Goal: Task Accomplishment & Management: Use online tool/utility

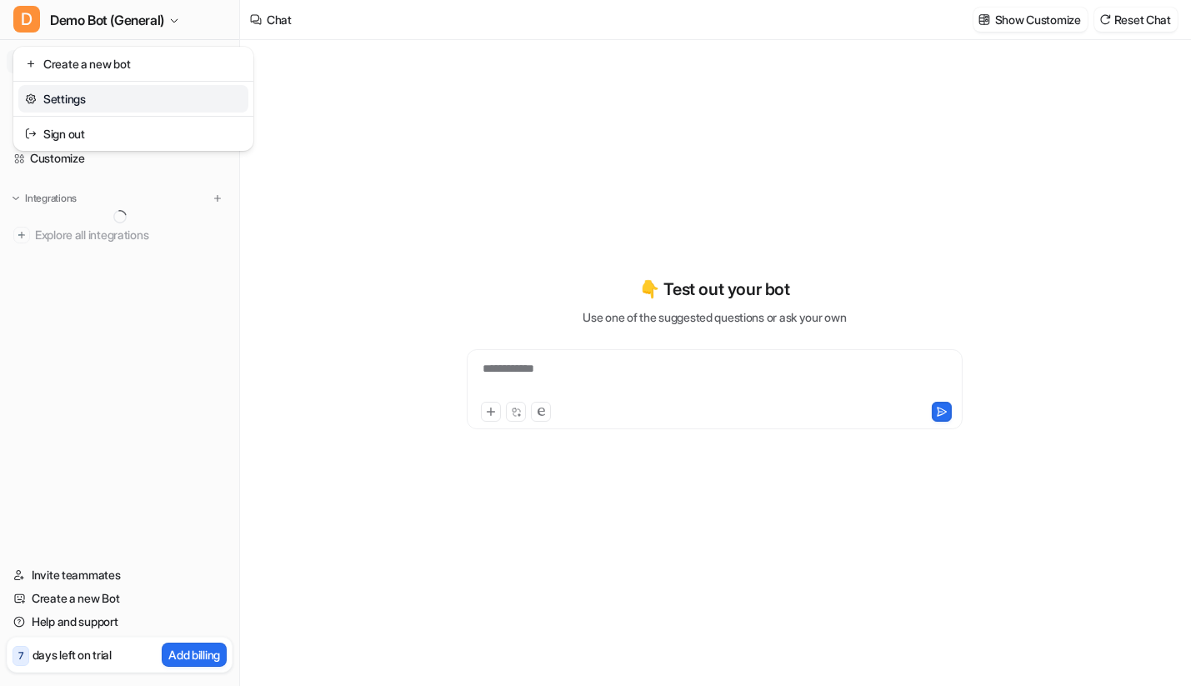
click at [147, 428] on div "D Demo Bot (General) Create a new bot Settings Sign out Chat History Reports Ar…" at bounding box center [120, 343] width 240 height 686
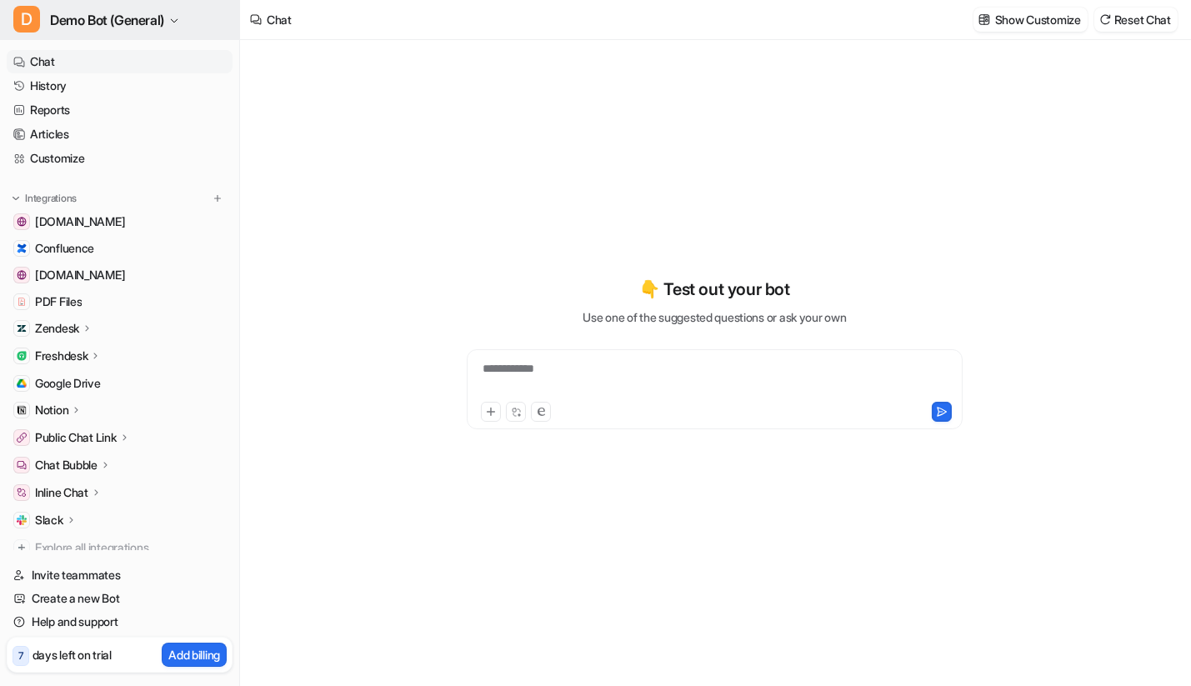
click at [119, 14] on span "Demo Bot (General)" at bounding box center [107, 19] width 114 height 23
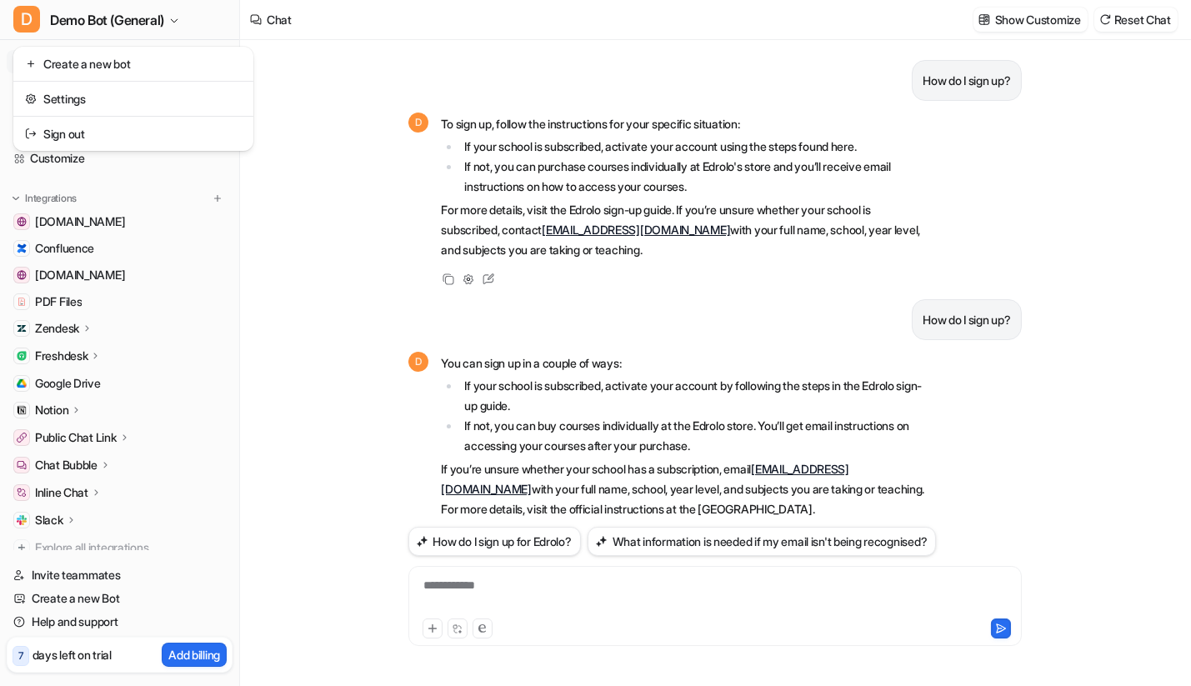
click at [382, 158] on div "D Demo Bot (General) Create a new bot Settings Sign out Chat History Reports Ar…" at bounding box center [595, 343] width 1191 height 686
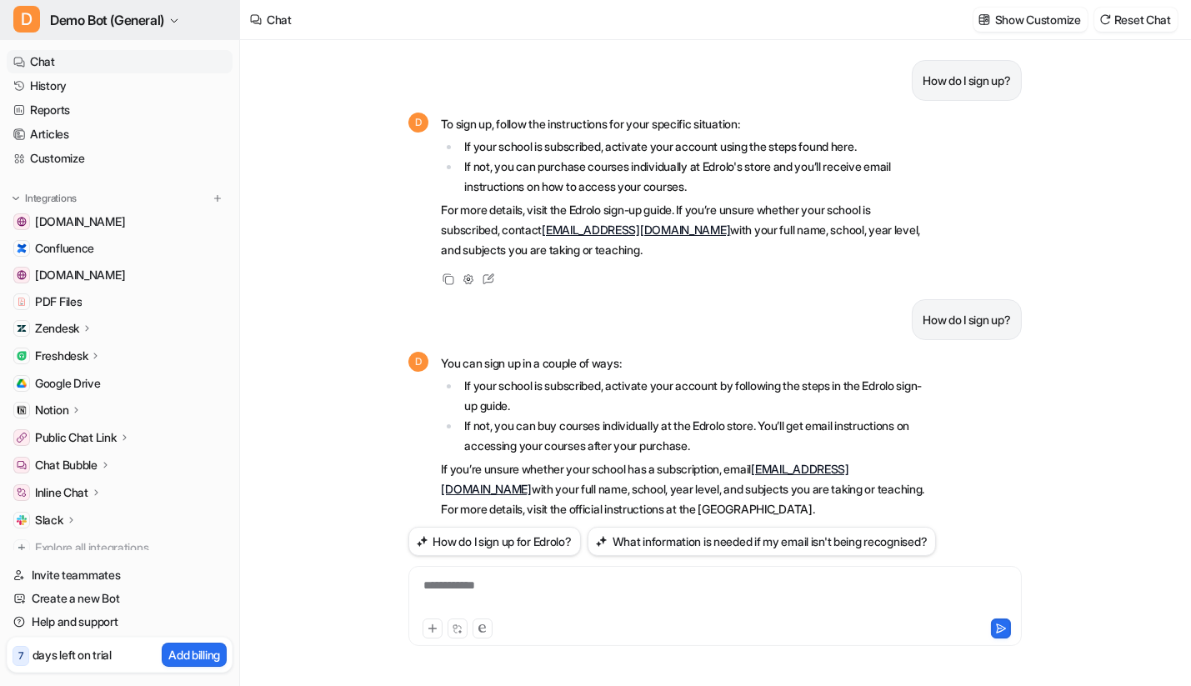
click at [157, 35] on button "D Demo Bot (General)" at bounding box center [119, 20] width 239 height 40
click at [161, 23] on span "Demo Bot (General)" at bounding box center [107, 19] width 114 height 23
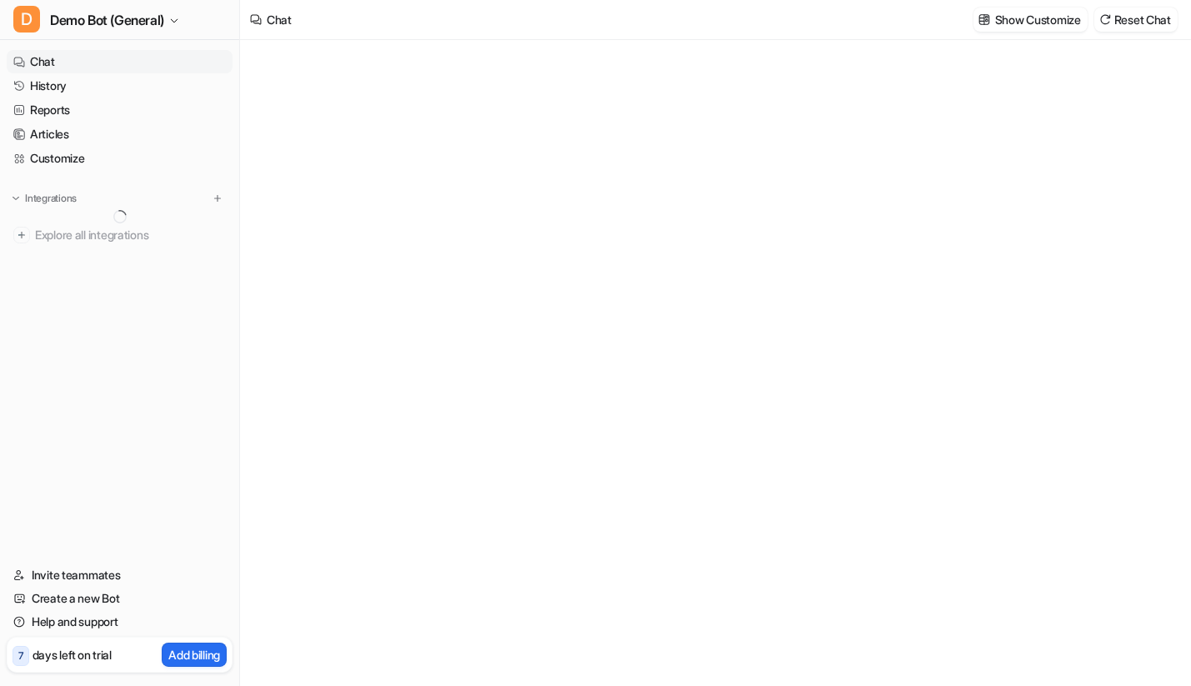
scroll to position [368, 0]
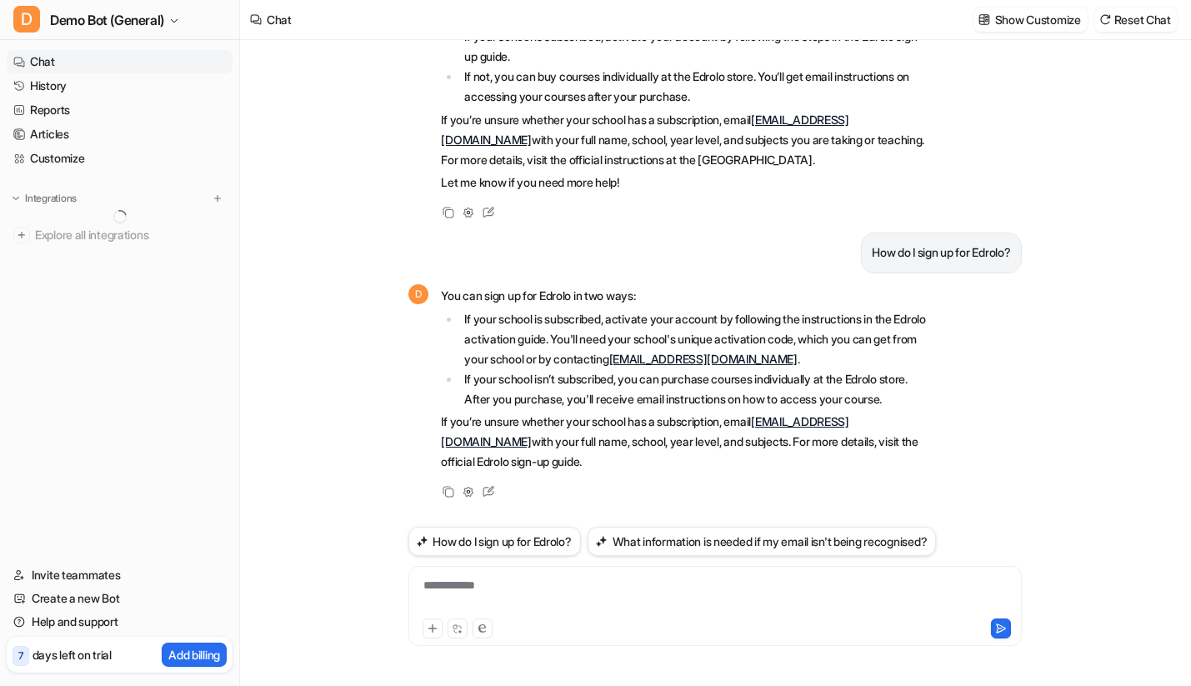
click at [317, 127] on div "How do I sign up? D To sign up, follow the instructions for your specific situa…" at bounding box center [714, 363] width 949 height 646
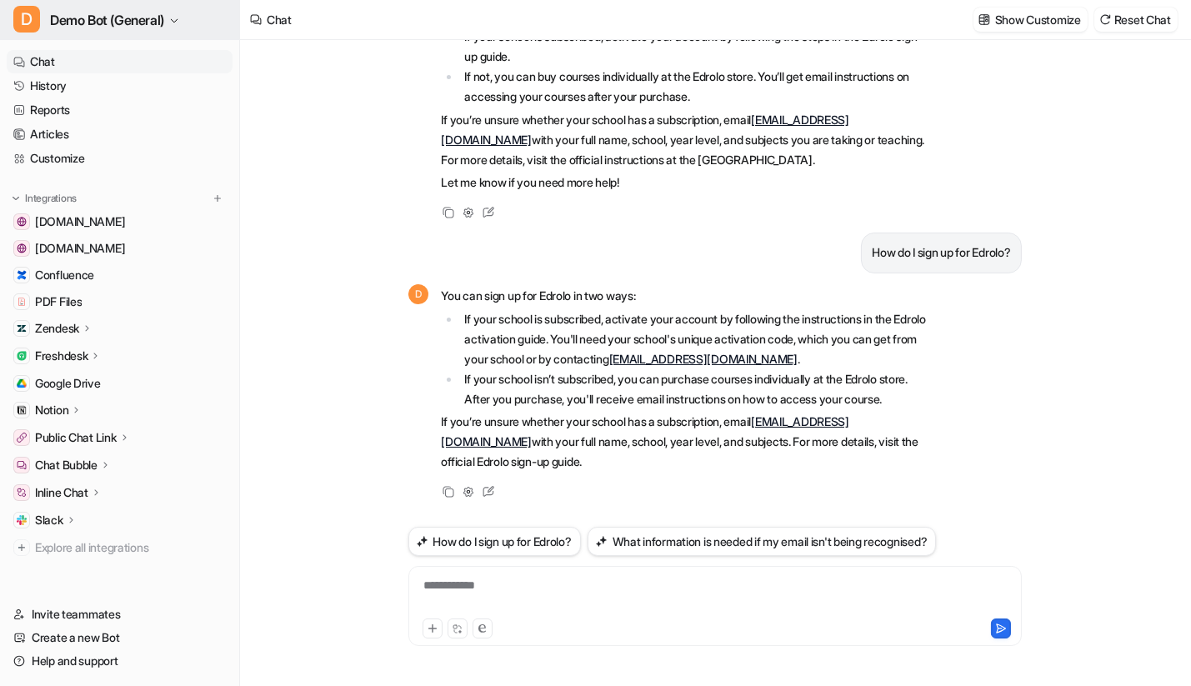
click at [162, 17] on span "Demo Bot (General)" at bounding box center [107, 19] width 114 height 23
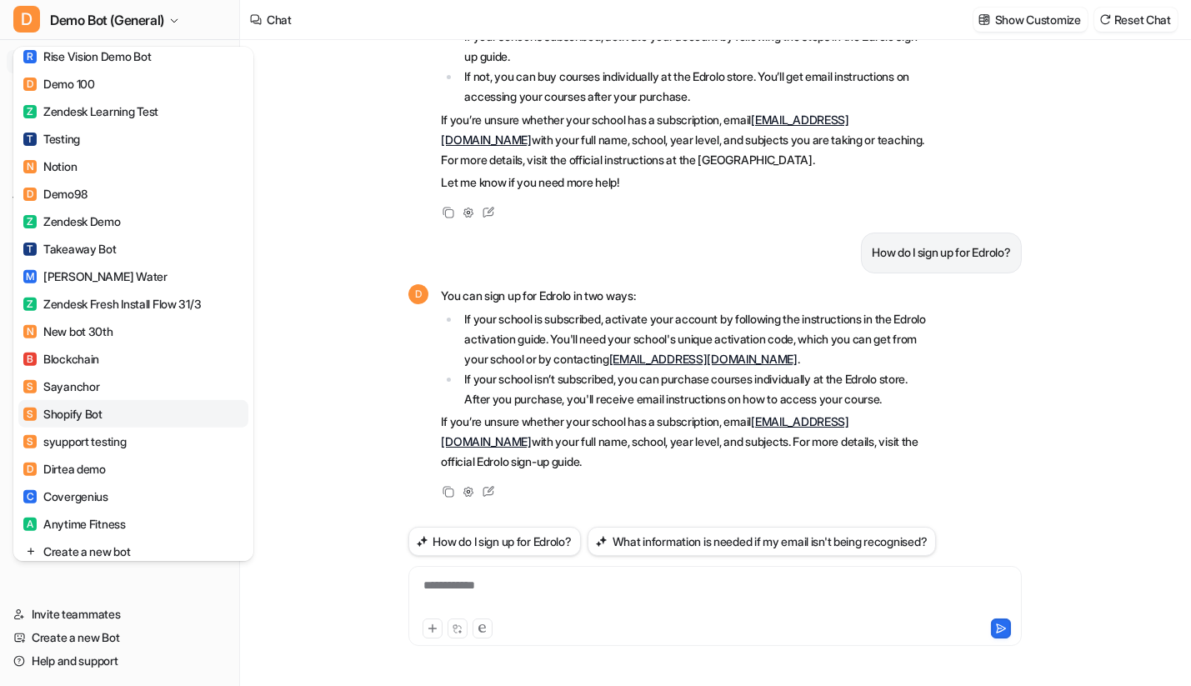
scroll to position [1439, 0]
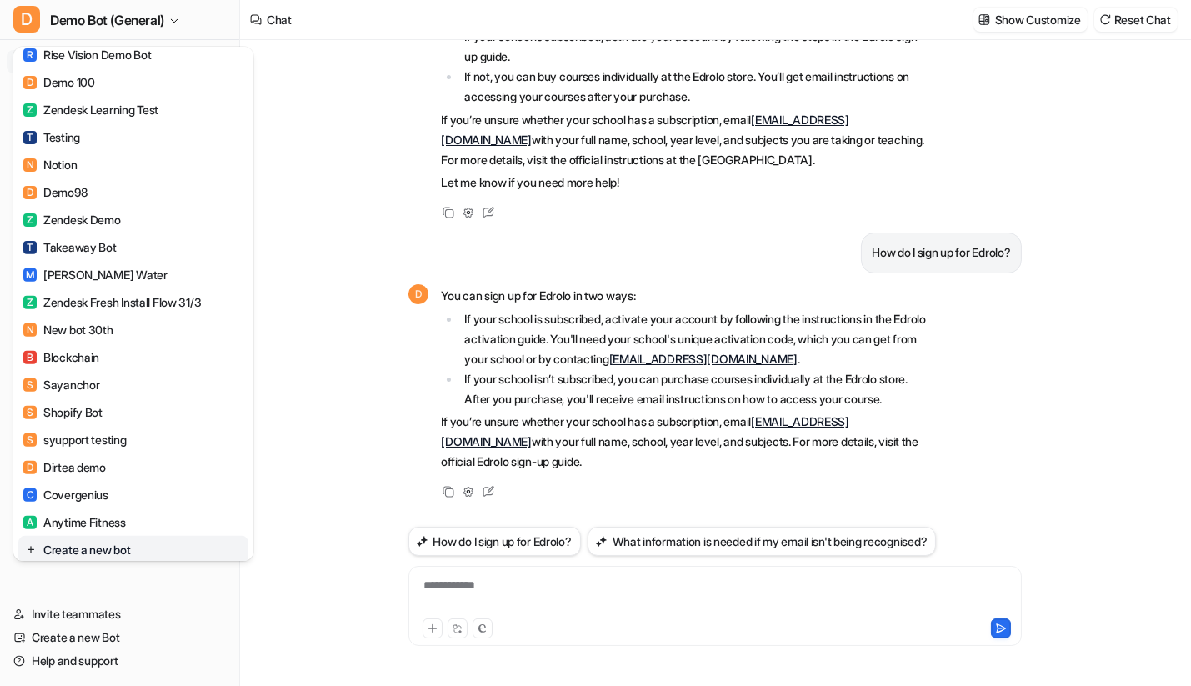
click at [159, 537] on link "Create a new bot" at bounding box center [133, 550] width 230 height 28
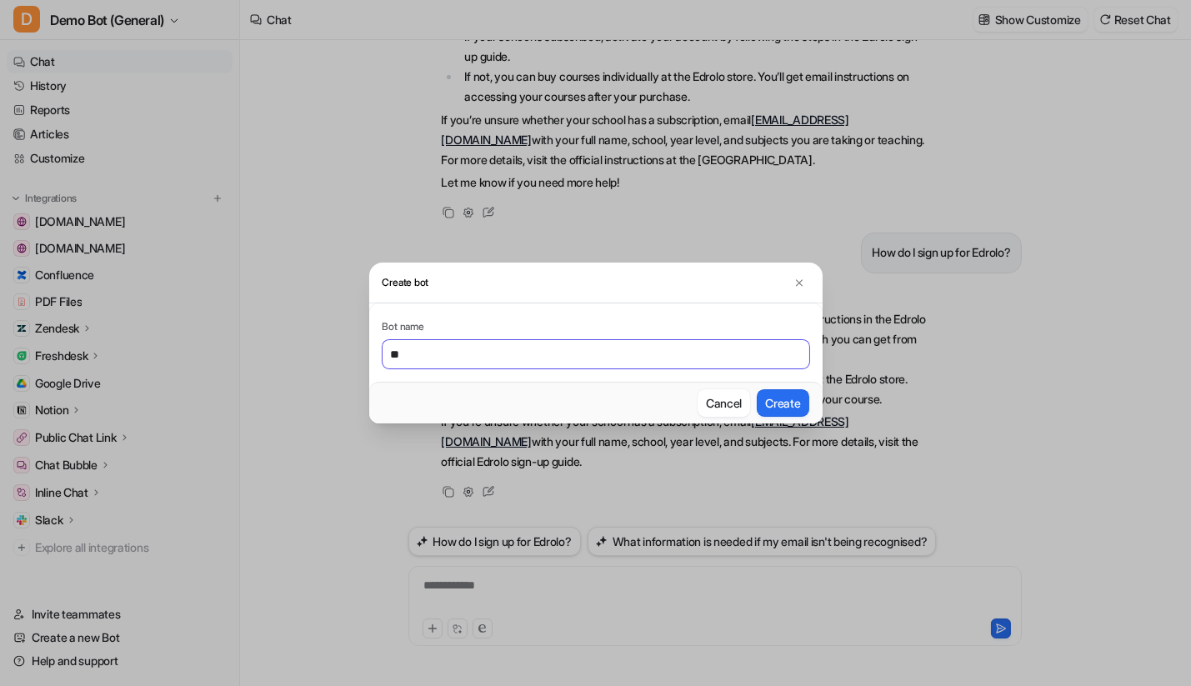
type input "*"
type input "**********"
click at [757, 389] on button "Create" at bounding box center [783, 403] width 52 height 28
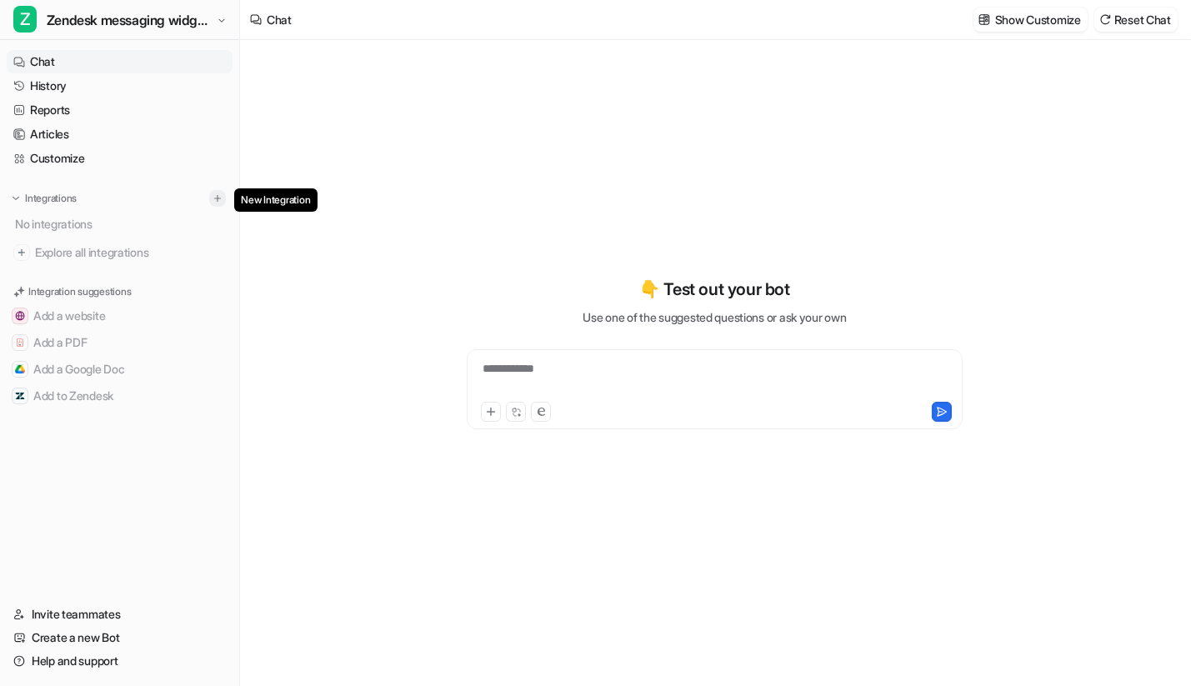
click at [209, 201] on button at bounding box center [217, 198] width 17 height 17
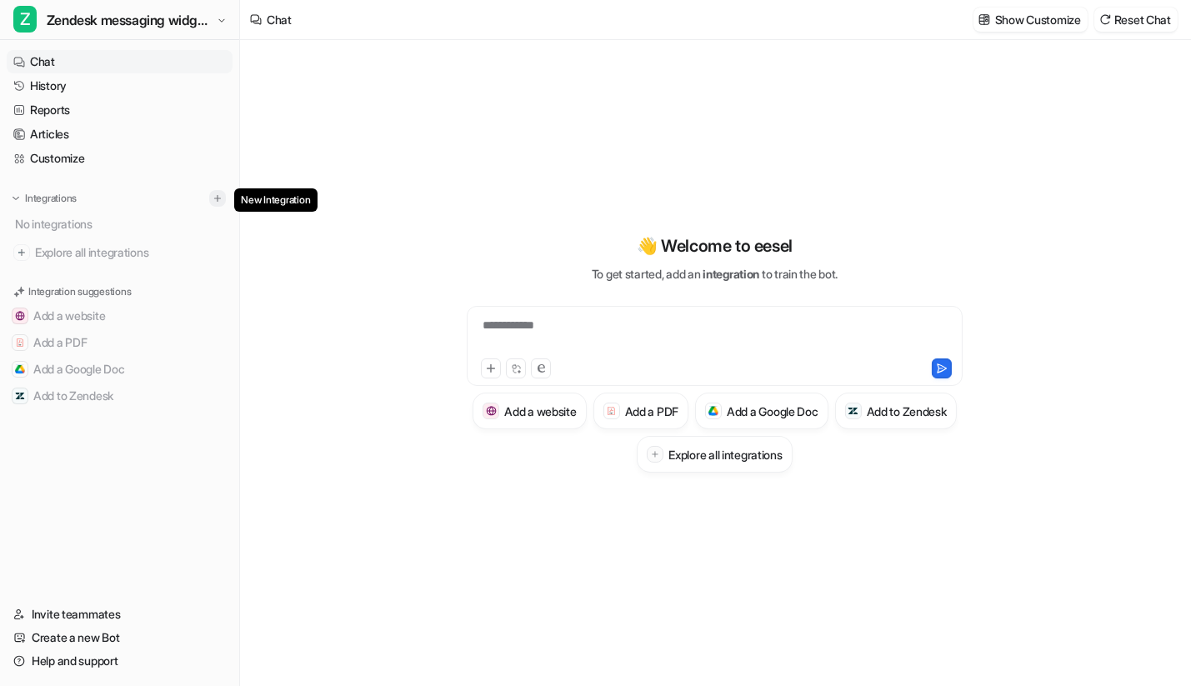
type textarea "**********"
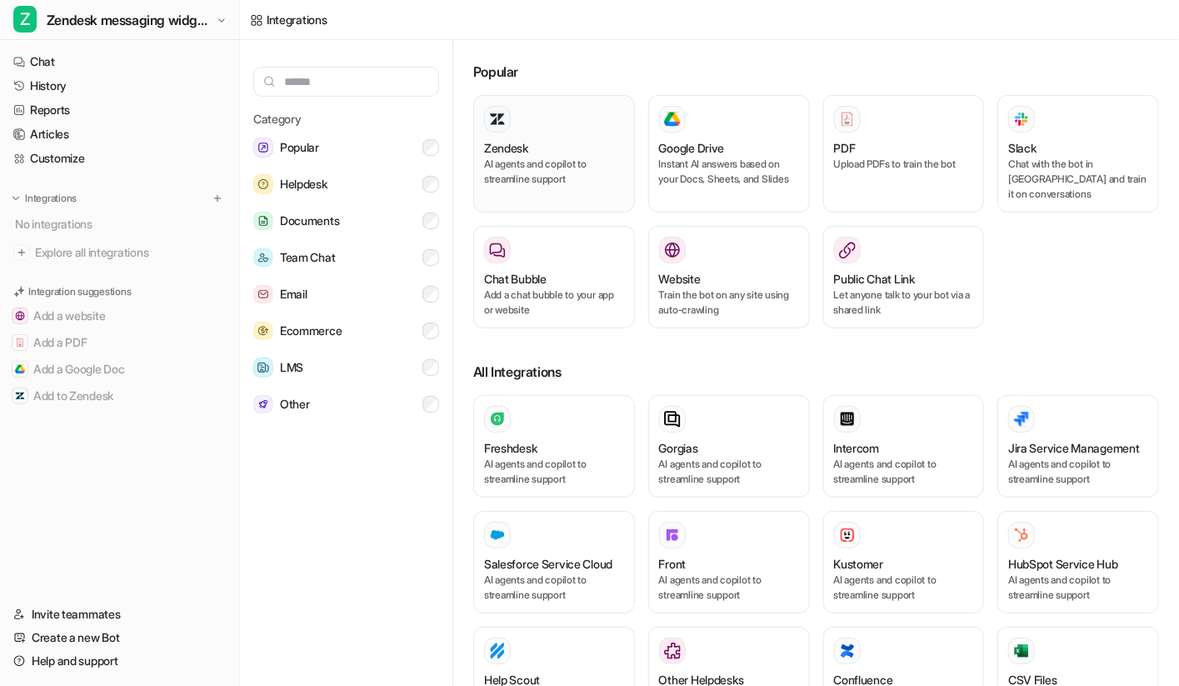
click at [562, 146] on div "Zendesk" at bounding box center [554, 148] width 140 height 18
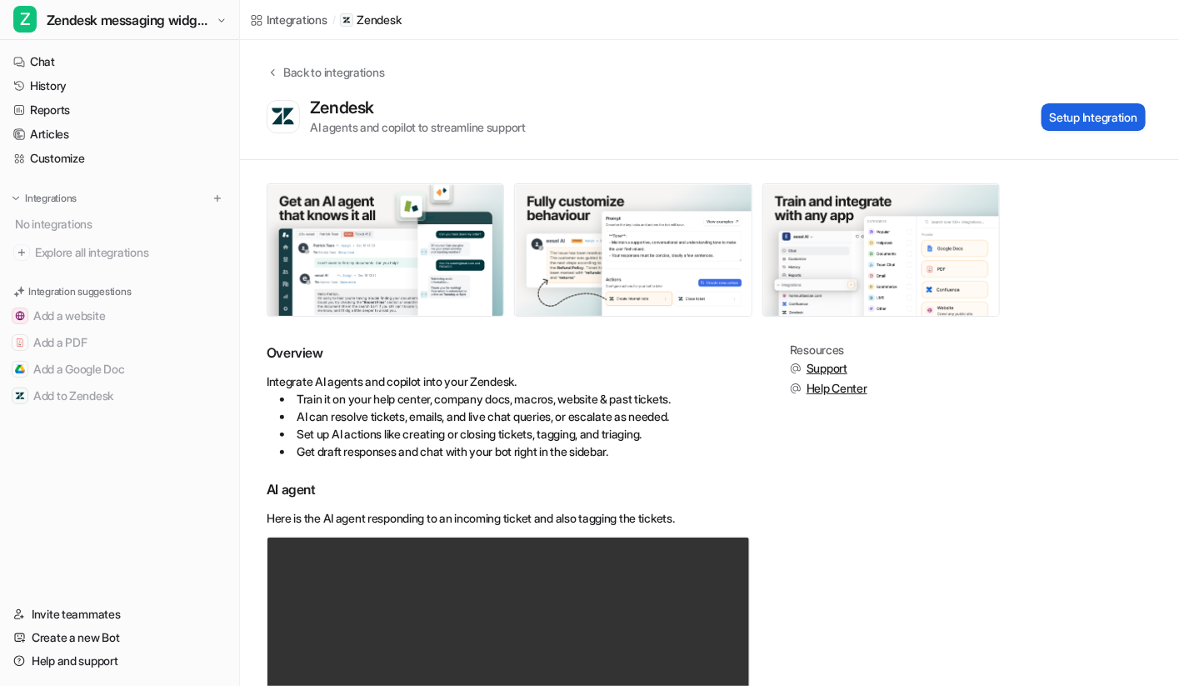
click at [1060, 122] on button "Setup Integration" at bounding box center [1094, 117] width 104 height 28
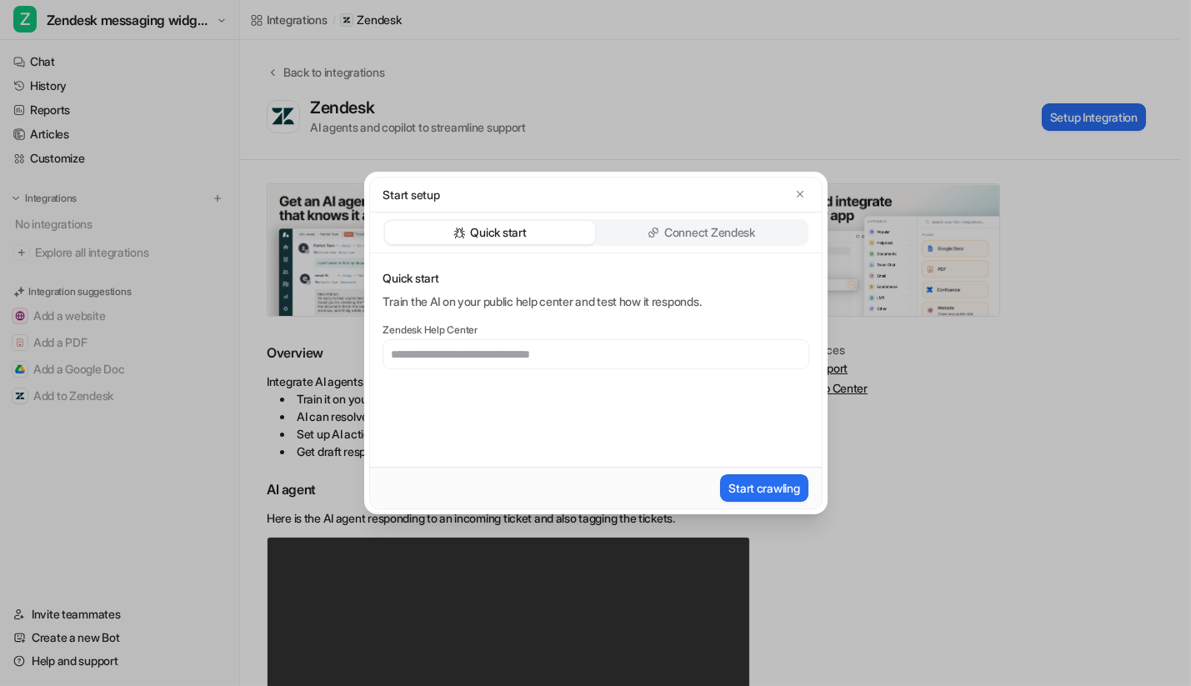
click at [686, 248] on div "Quick start Connect Zendesk" at bounding box center [596, 233] width 452 height 41
click at [693, 231] on p "Connect Zendesk" at bounding box center [709, 232] width 91 height 17
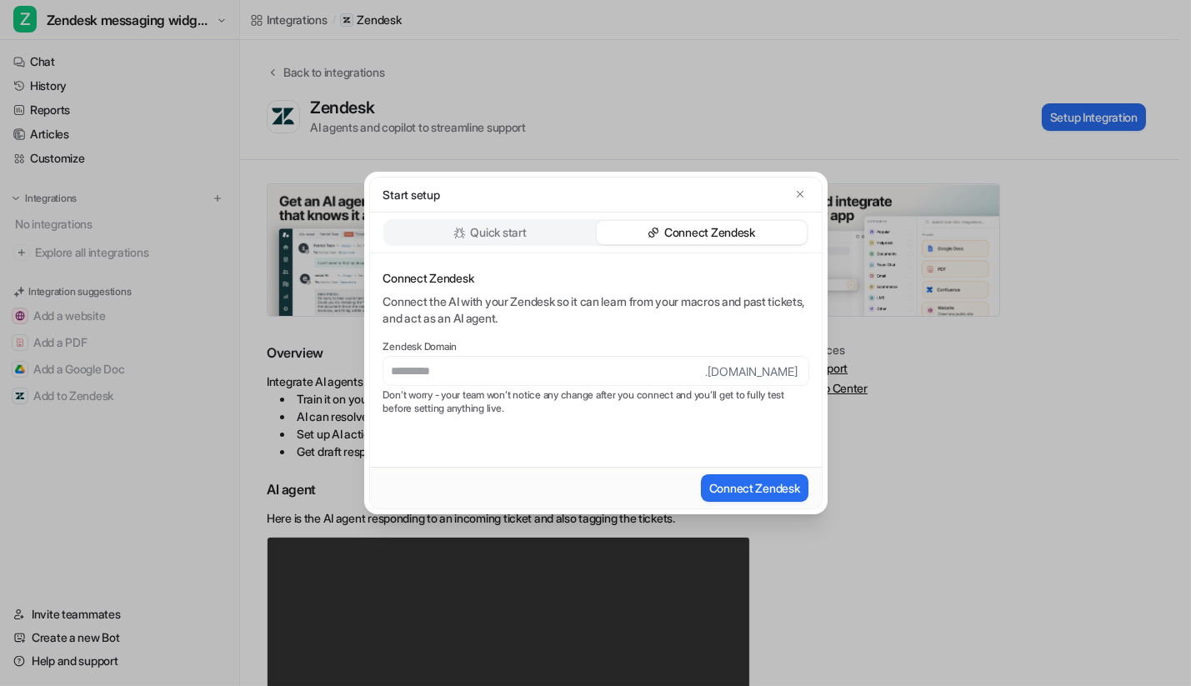
click at [606, 353] on label "Zendesk Domain" at bounding box center [595, 346] width 425 height 13
click at [602, 368] on input "text" at bounding box center [544, 371] width 323 height 28
type input "*********"
click at [721, 498] on button "Connect Zendesk" at bounding box center [755, 488] width 108 height 28
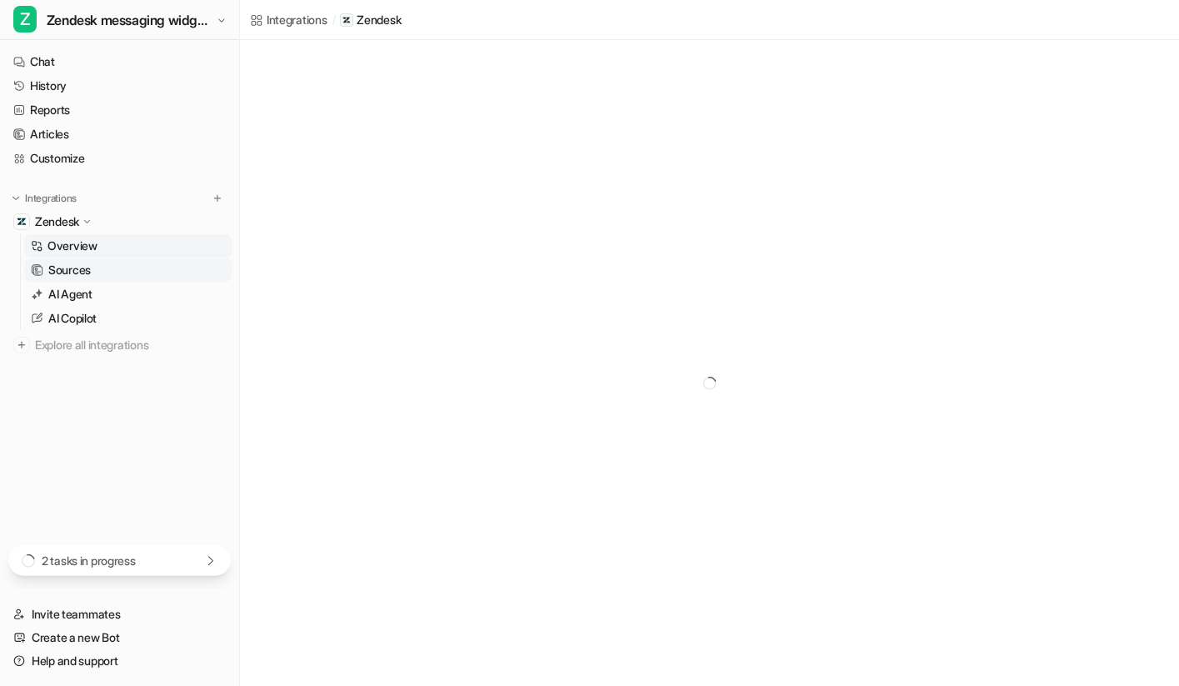
click at [93, 258] on link "Sources" at bounding box center [128, 269] width 208 height 23
click at [83, 292] on p "AI Agent" at bounding box center [70, 294] width 44 height 17
click at [212, 572] on div "2 tasks in progress" at bounding box center [119, 560] width 223 height 31
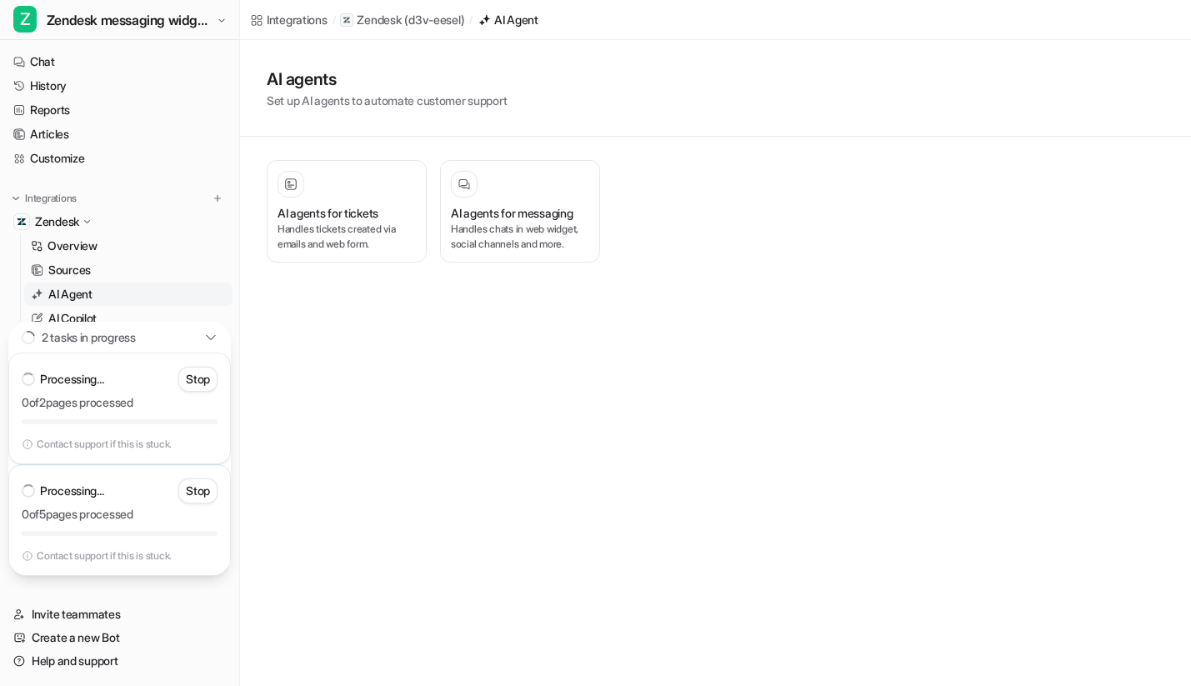
click at [203, 337] on div "2 tasks in progress" at bounding box center [119, 337] width 223 height 31
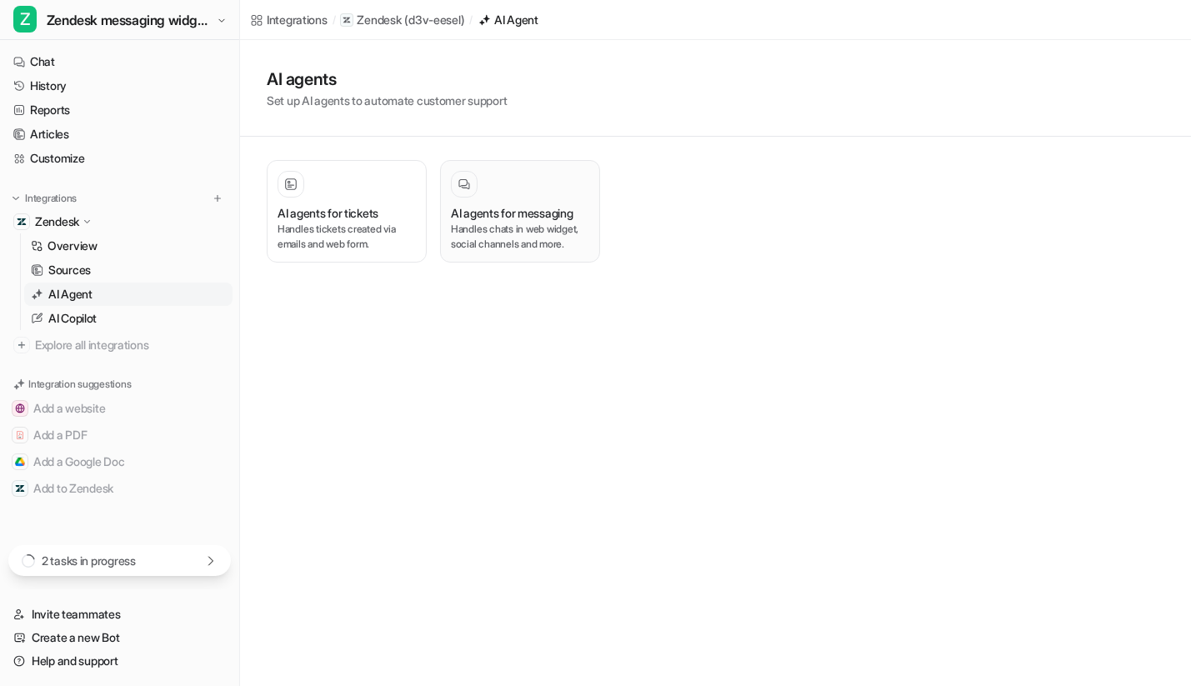
click at [504, 234] on p "Handles chats in web widget, social channels and more." at bounding box center [520, 237] width 138 height 30
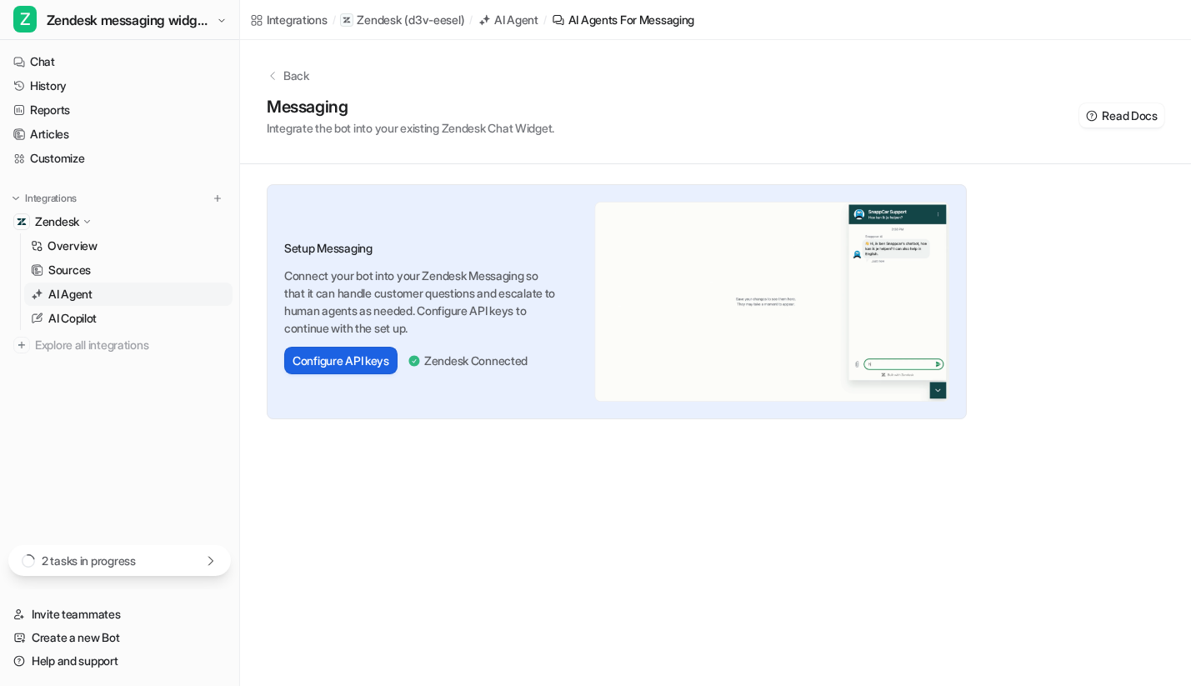
click at [318, 361] on button "Configure API keys" at bounding box center [340, 361] width 113 height 28
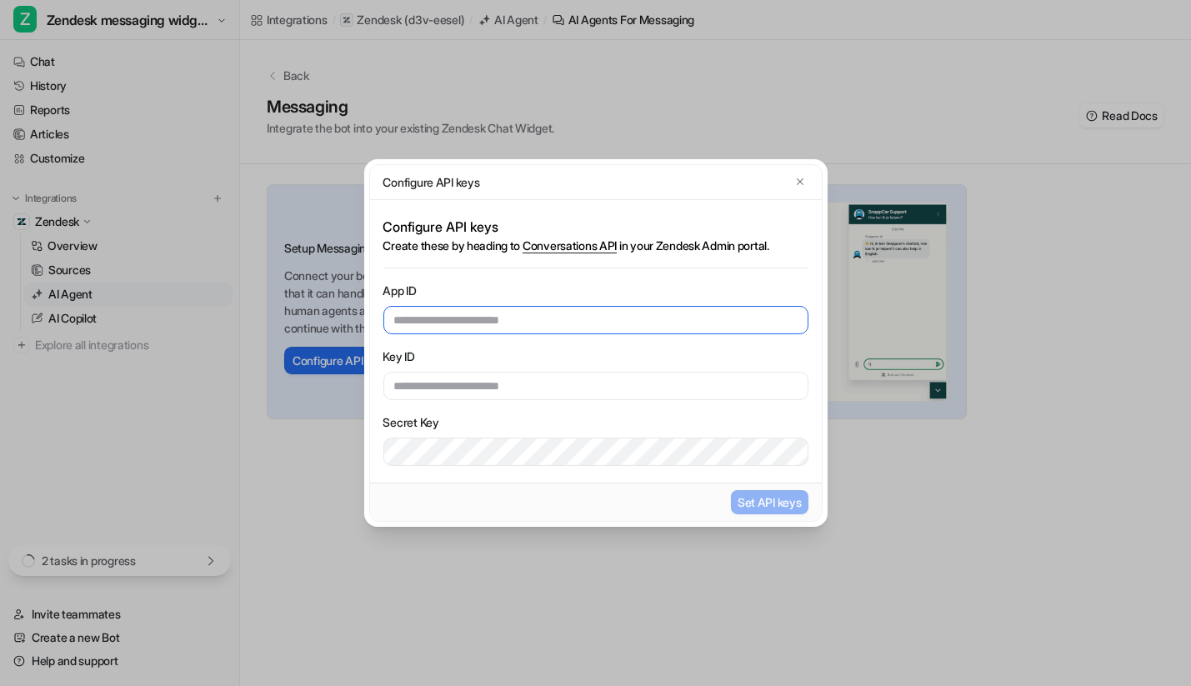
click at [530, 318] on input "text" at bounding box center [595, 320] width 425 height 28
click at [592, 250] on link "Conversations API" at bounding box center [570, 245] width 94 height 15
click at [502, 298] on label "App ID" at bounding box center [595, 291] width 425 height 18
click at [499, 339] on div "App ID Key ID Secret Key" at bounding box center [595, 374] width 425 height 184
click at [508, 321] on input "text" at bounding box center [595, 320] width 425 height 28
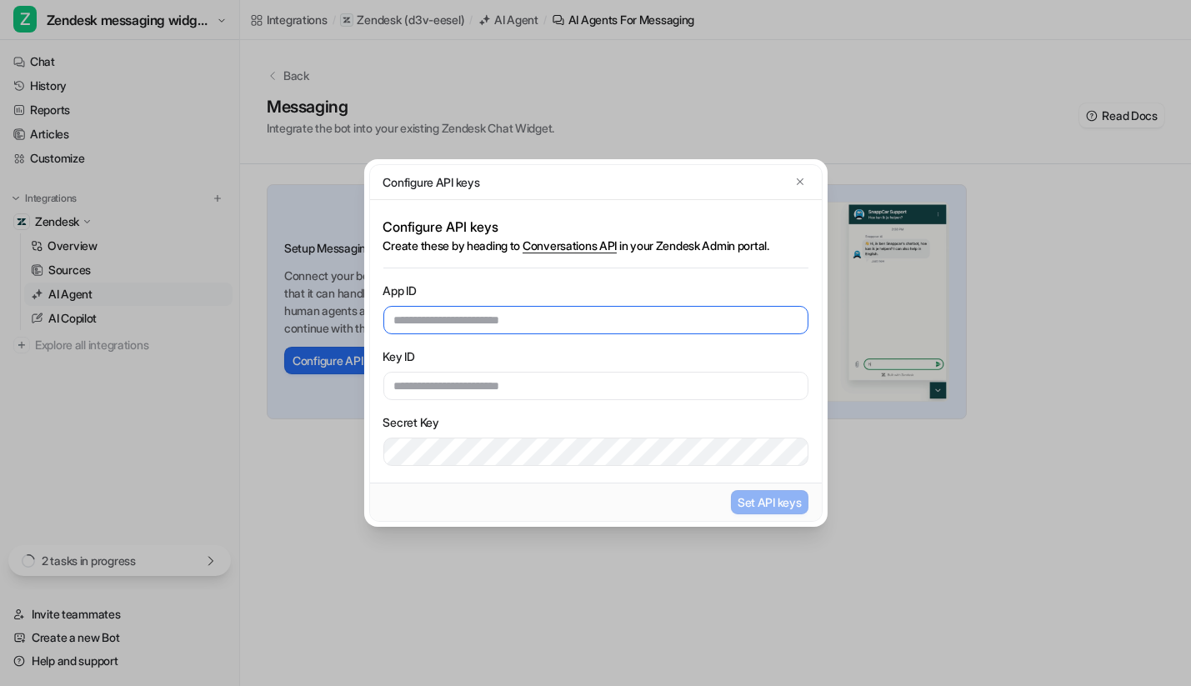
paste input "**********"
type input "**********"
click at [475, 403] on div "**********" at bounding box center [595, 374] width 425 height 184
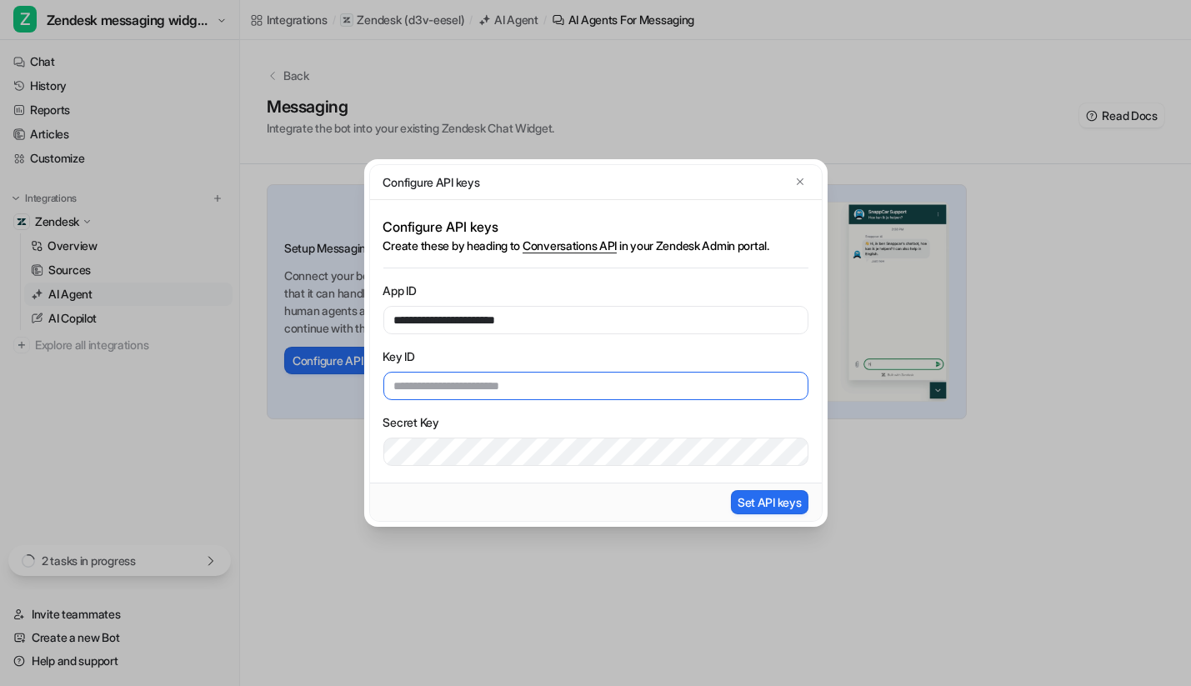
click at [490, 384] on input "text" at bounding box center [595, 386] width 425 height 28
paste input "**********"
type input "**********"
click at [797, 181] on icon "button" at bounding box center [800, 182] width 12 height 12
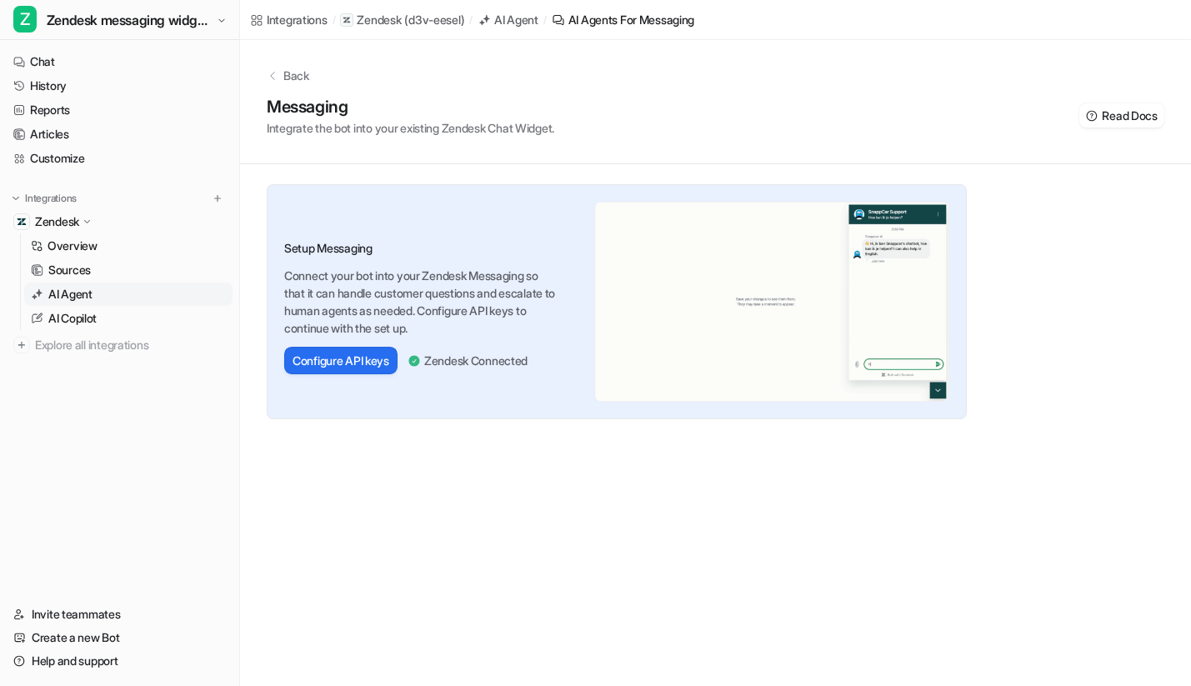
click at [507, 498] on div "Integrations / Zendesk ( d3v-eesel ) / AI Agent / AI Agents for messaging Back …" at bounding box center [595, 343] width 1191 height 686
click at [448, 579] on div "Integrations / Zendesk ( d3v-eesel ) / AI Agent / AI Agents for messaging Back …" at bounding box center [595, 343] width 1191 height 686
click at [376, 361] on button "Configure API keys" at bounding box center [340, 361] width 113 height 28
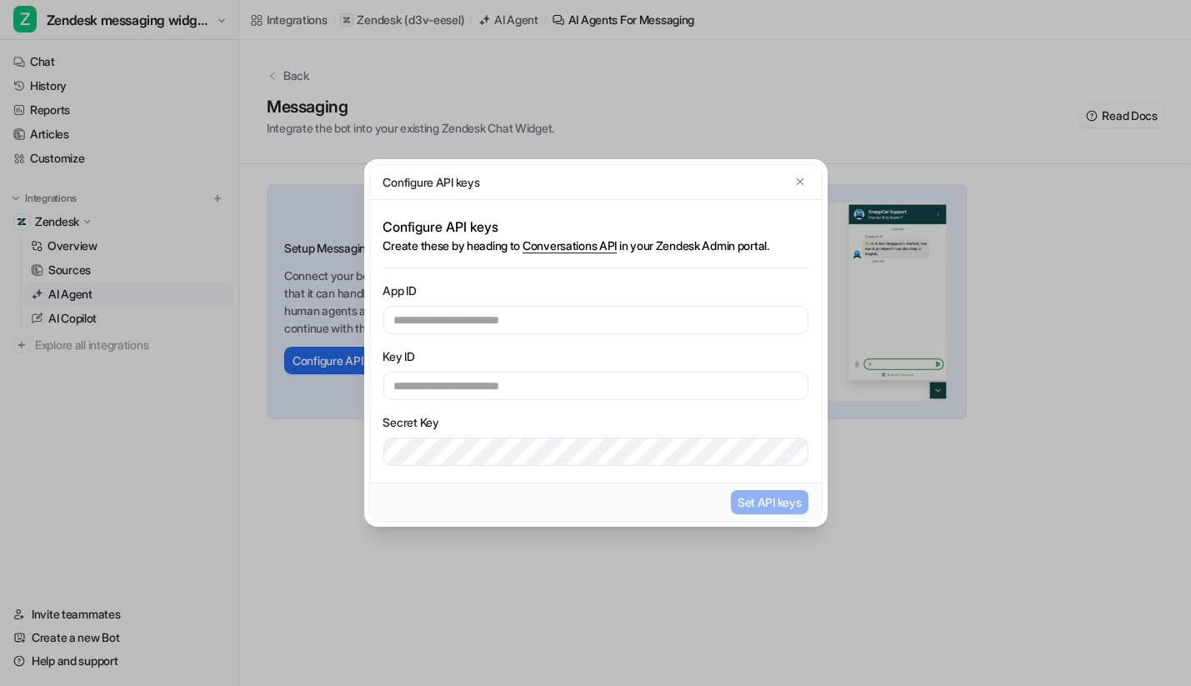
click at [518, 337] on div "App ID Key ID Secret Key" at bounding box center [595, 374] width 425 height 184
click at [521, 318] on input "text" at bounding box center [595, 320] width 425 height 28
click at [450, 296] on label "App ID" at bounding box center [595, 291] width 425 height 18
click at [513, 303] on div "App ID" at bounding box center [595, 308] width 425 height 53
click at [518, 324] on input "text" at bounding box center [595, 320] width 425 height 28
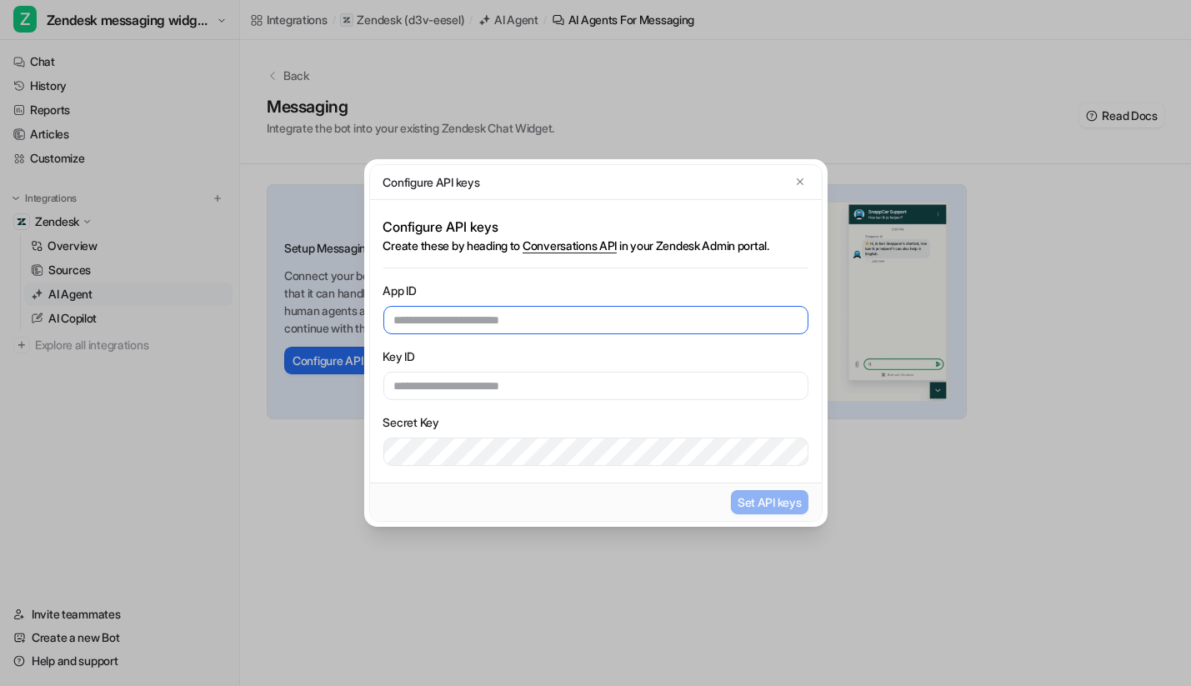
paste input "**********"
type input "**********"
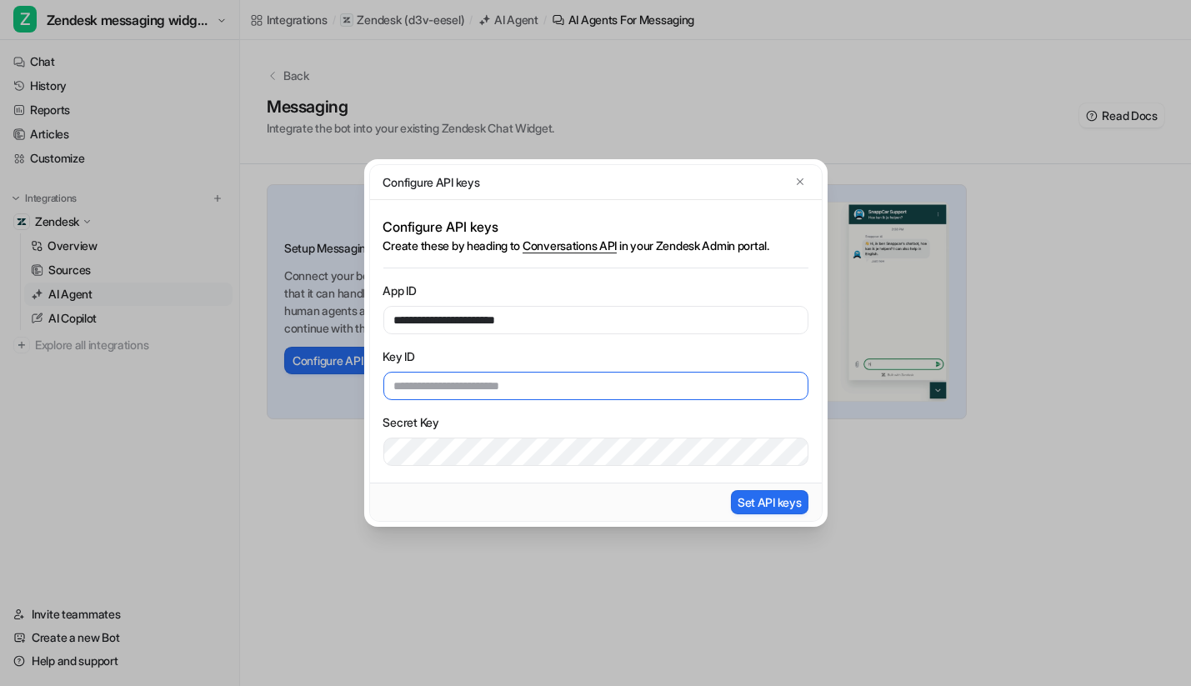
click at [494, 383] on input "text" at bounding box center [595, 386] width 425 height 28
paste input "**********"
type input "**********"
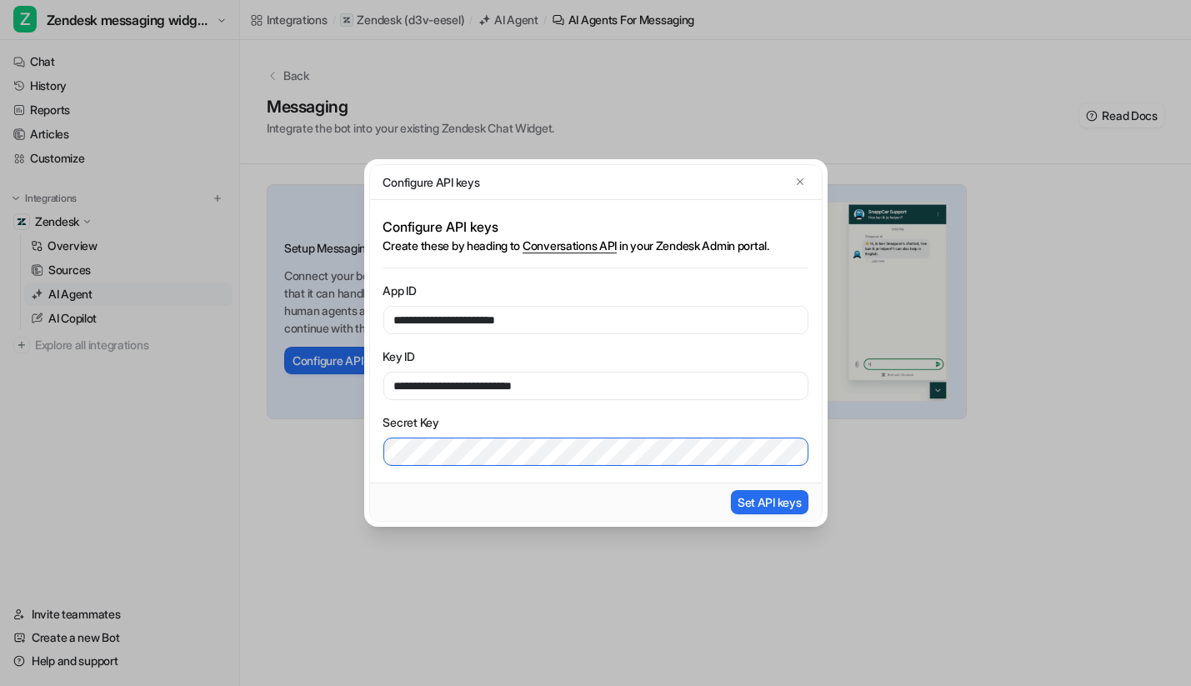
scroll to position [0, 128]
click at [750, 498] on button "Set API keys" at bounding box center [770, 502] width 78 height 24
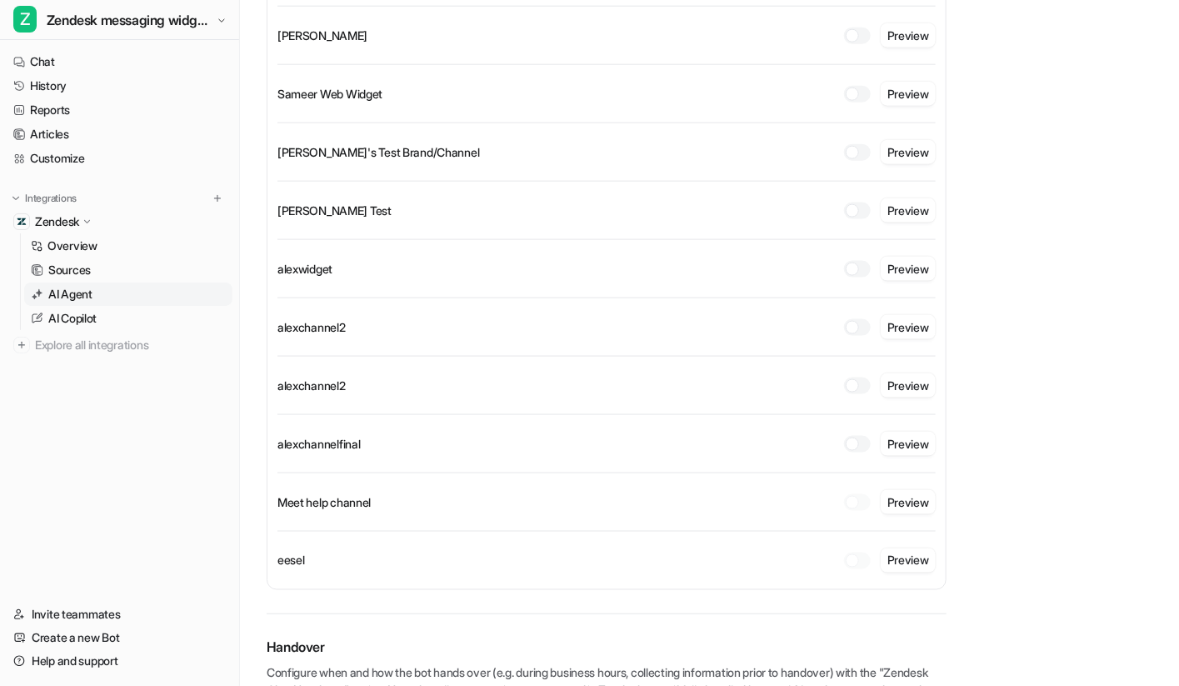
scroll to position [803, 0]
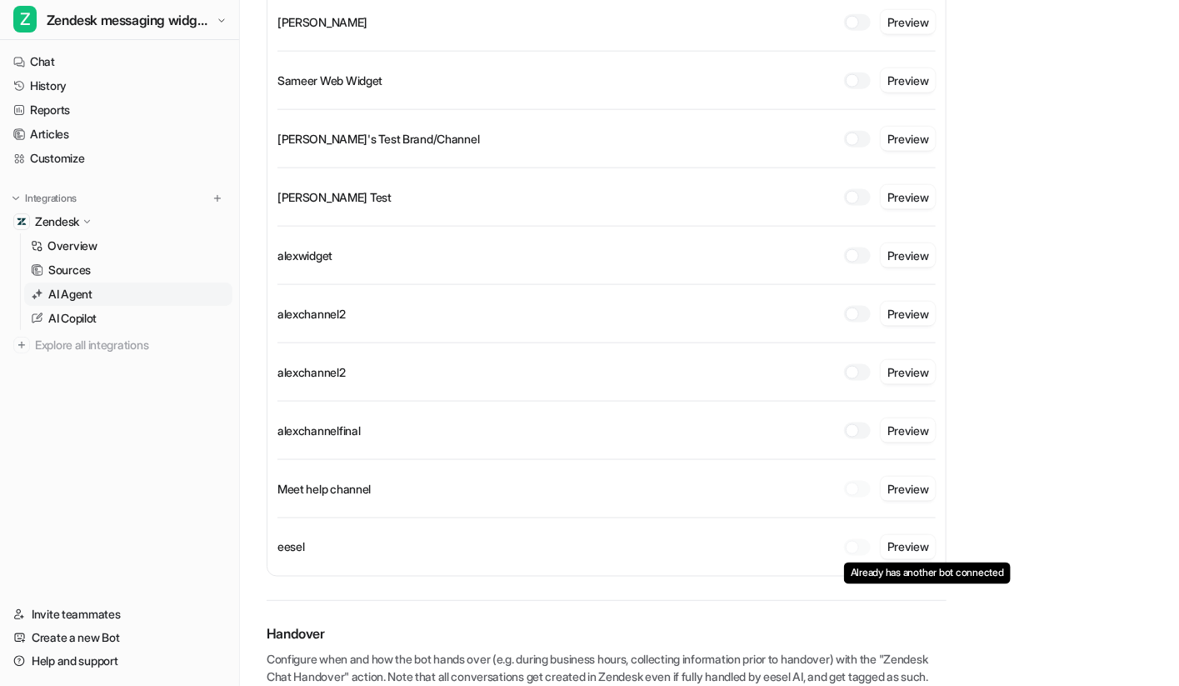
click at [859, 548] on div at bounding box center [857, 547] width 27 height 17
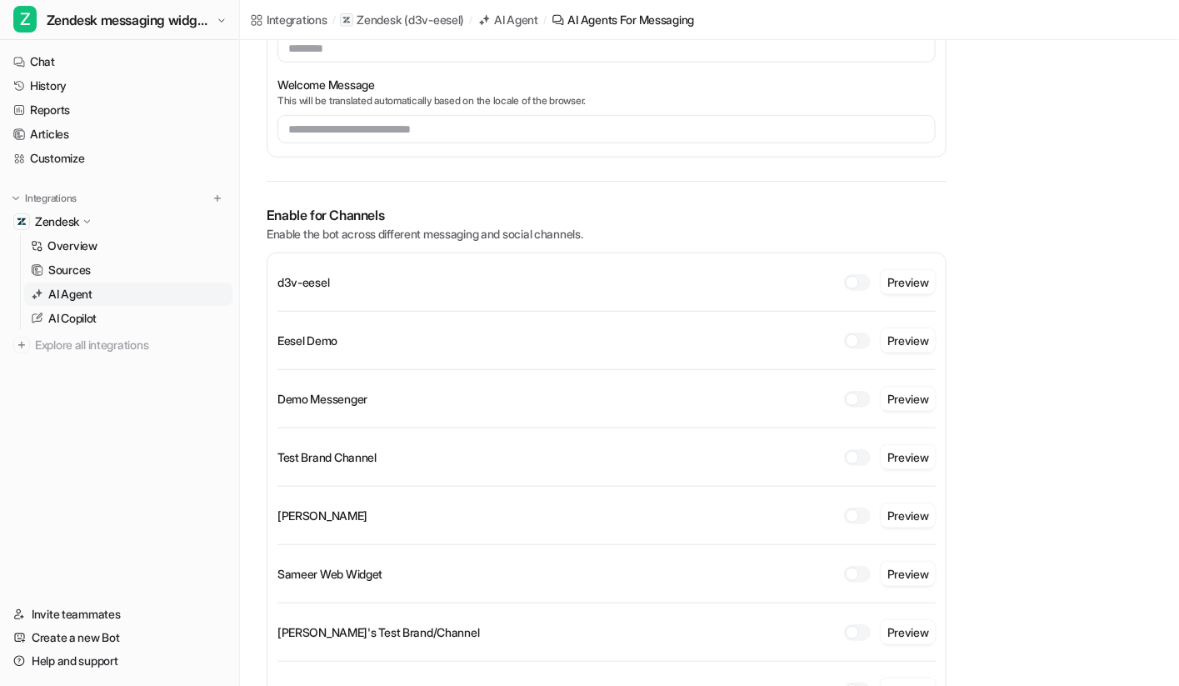
scroll to position [273, 0]
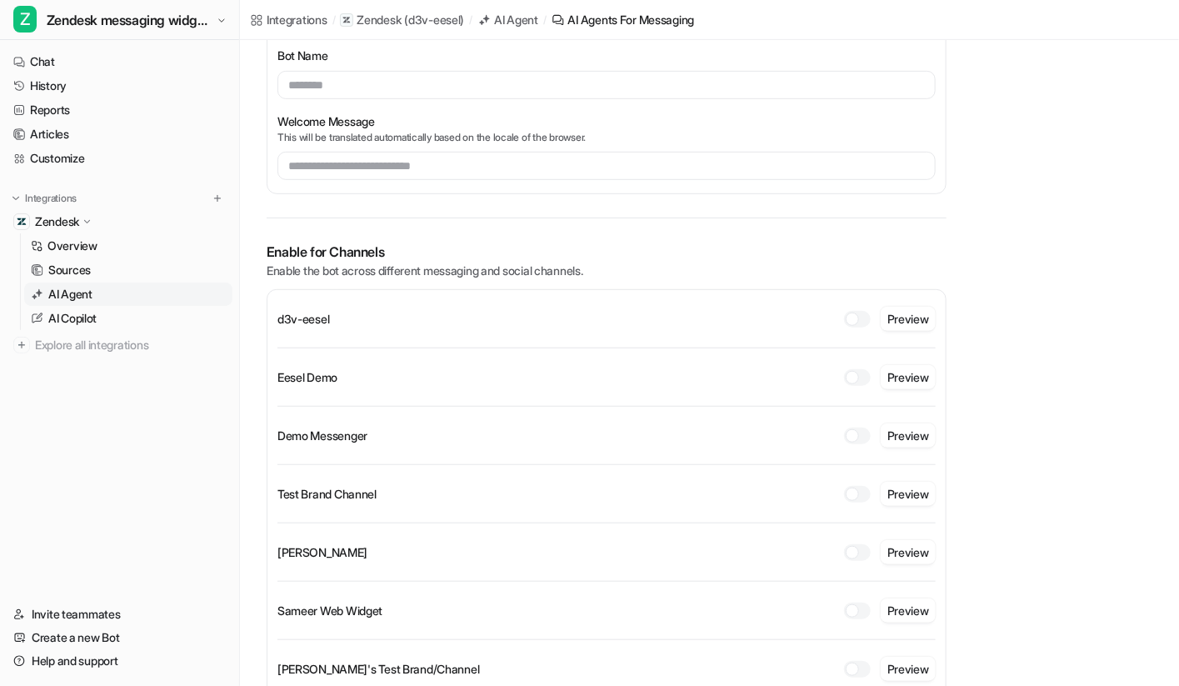
click at [853, 380] on div at bounding box center [852, 377] width 13 height 13
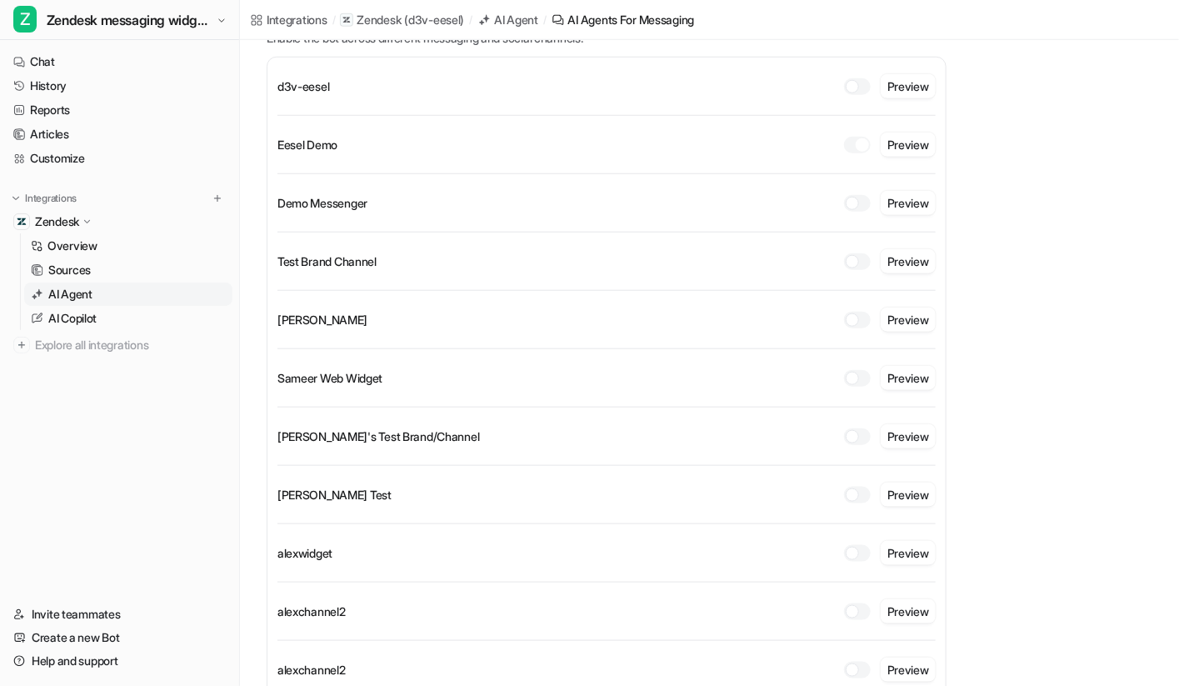
scroll to position [500, 0]
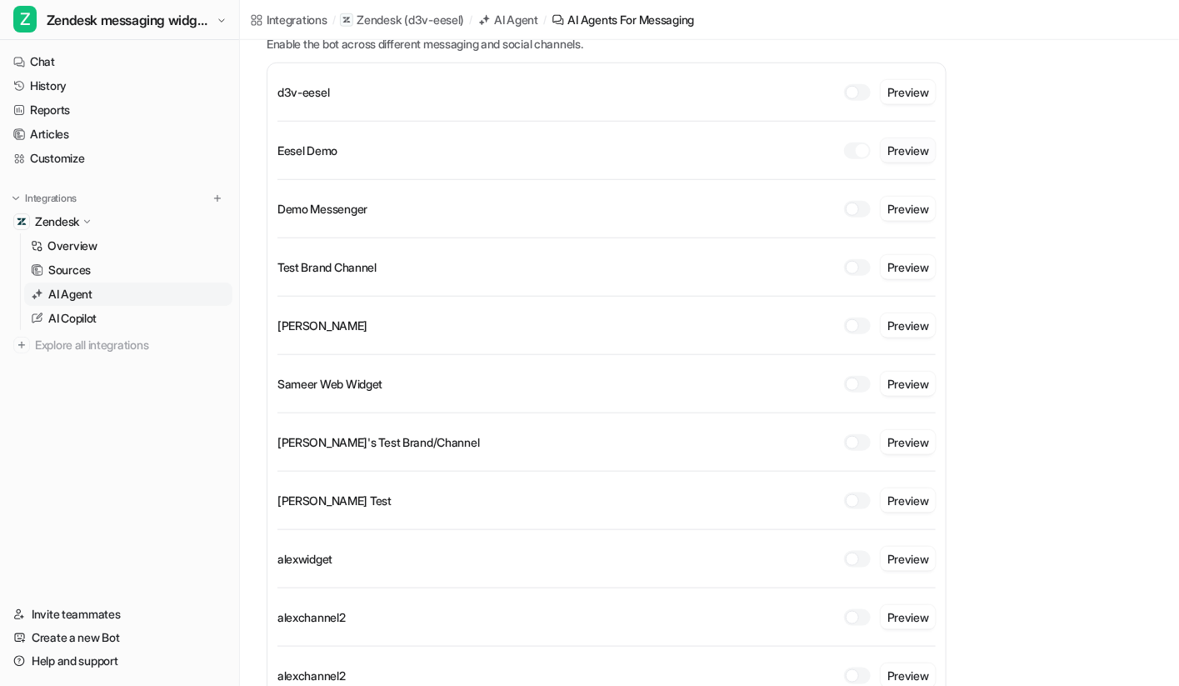
click at [906, 156] on button "Preview" at bounding box center [908, 150] width 55 height 24
click at [852, 154] on div at bounding box center [857, 151] width 27 height 17
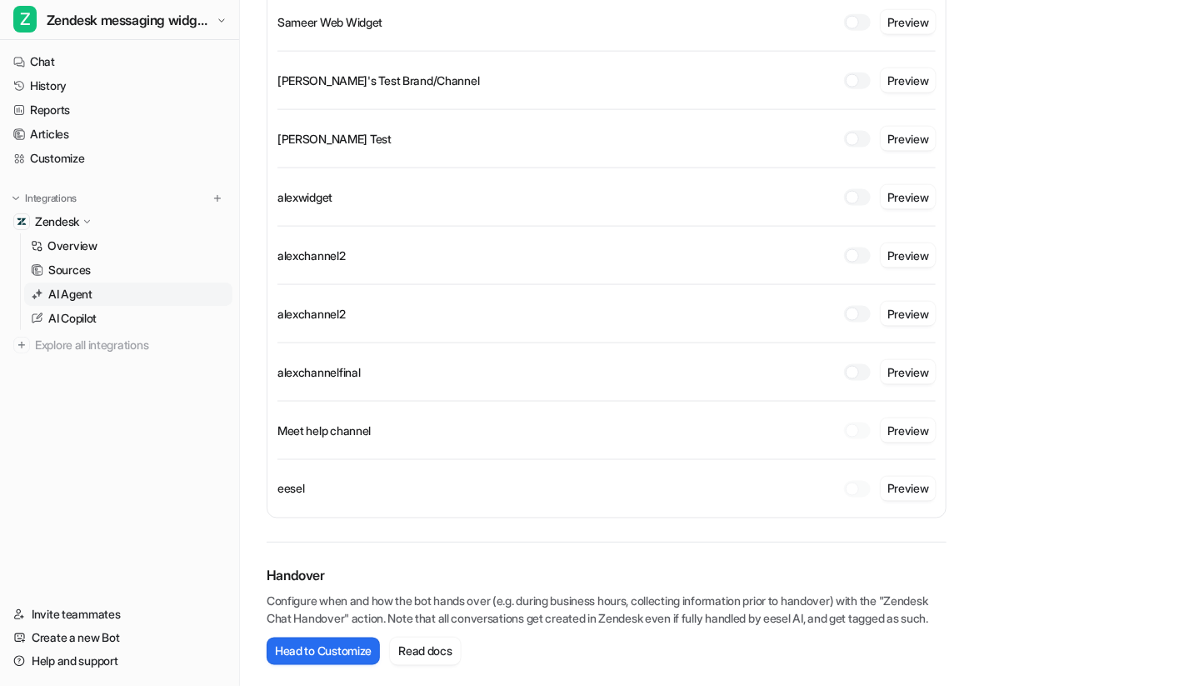
scroll to position [879, 0]
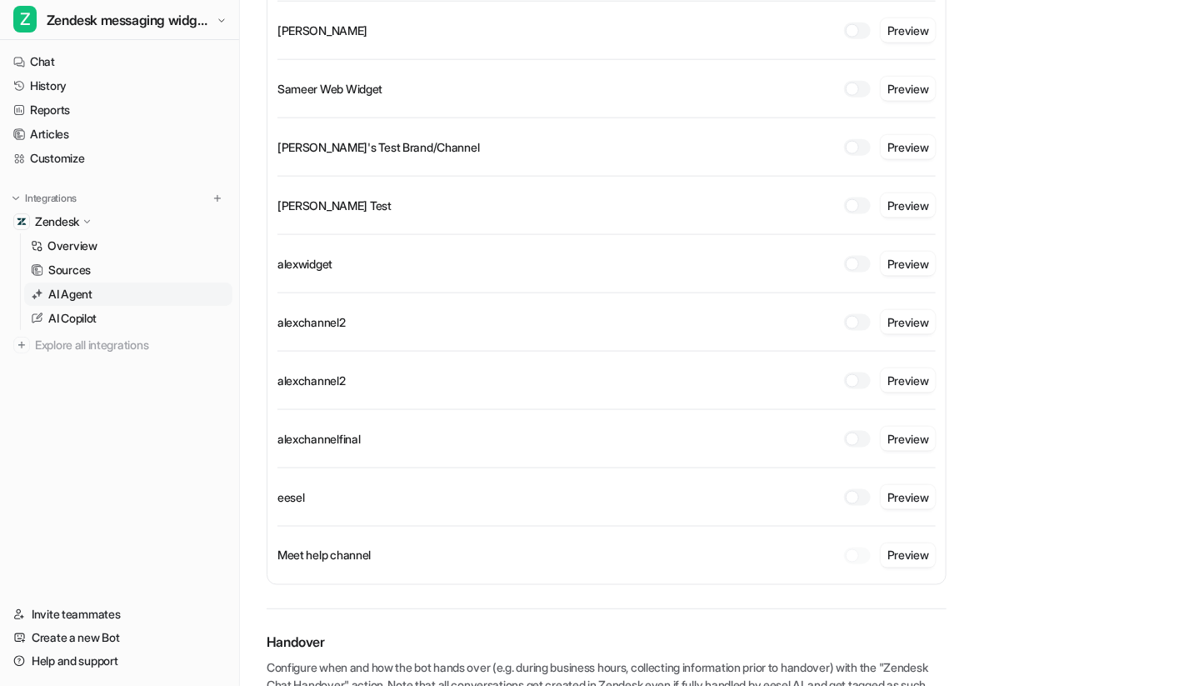
scroll to position [798, 0]
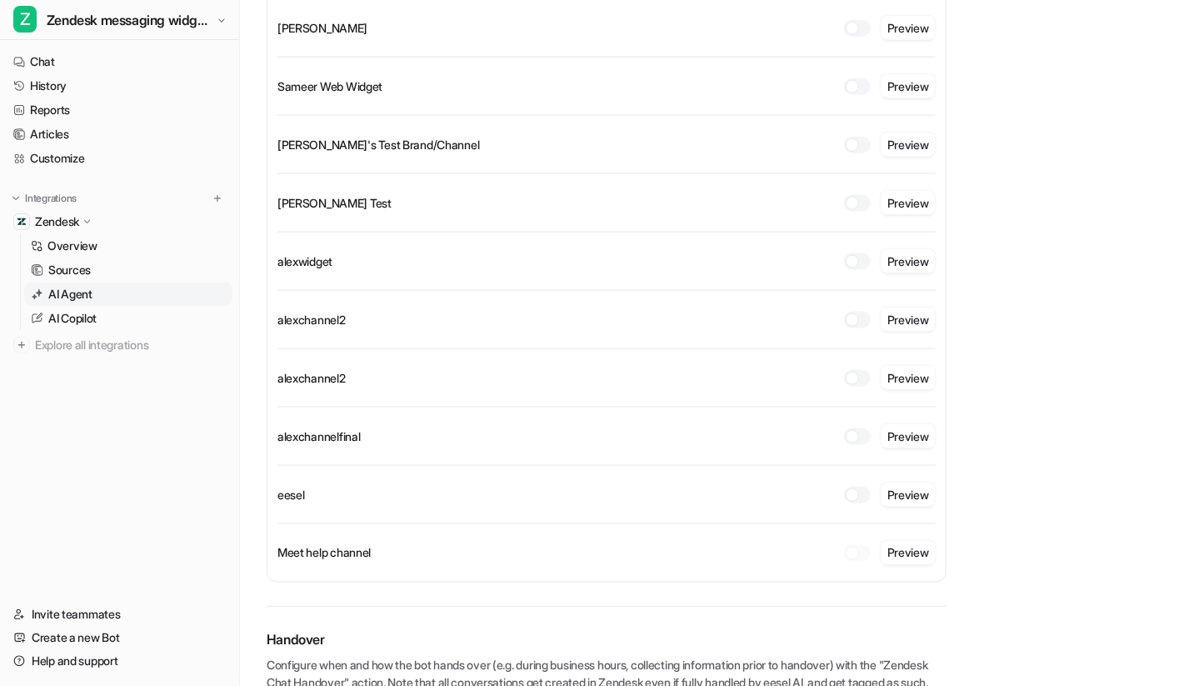
click at [867, 488] on div at bounding box center [857, 495] width 27 height 17
click at [909, 486] on button "Preview" at bounding box center [908, 495] width 55 height 24
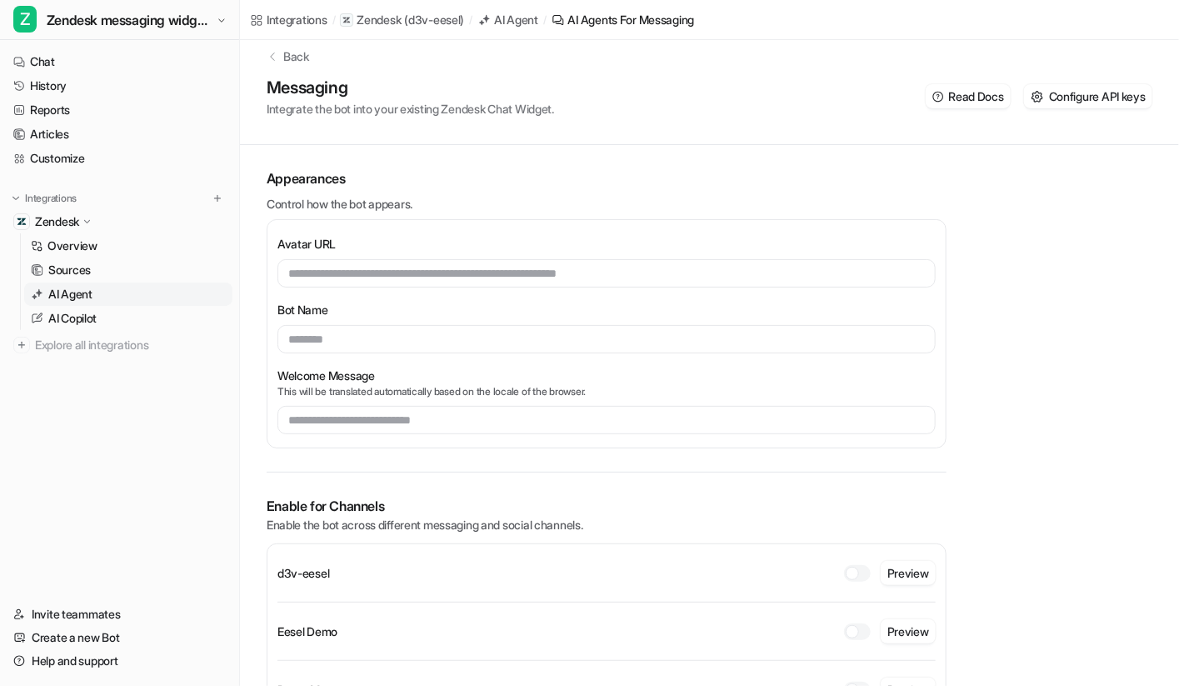
scroll to position [0, 0]
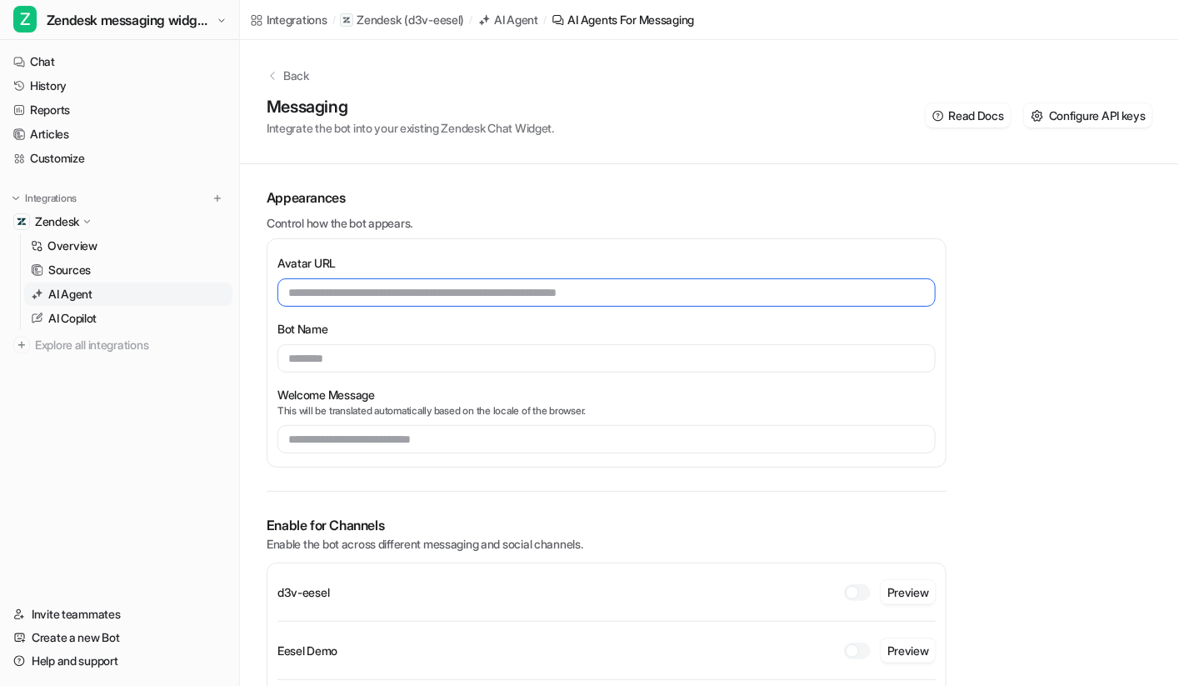
click at [358, 278] on input "text" at bounding box center [607, 292] width 658 height 28
paste input "**********"
type input "**********"
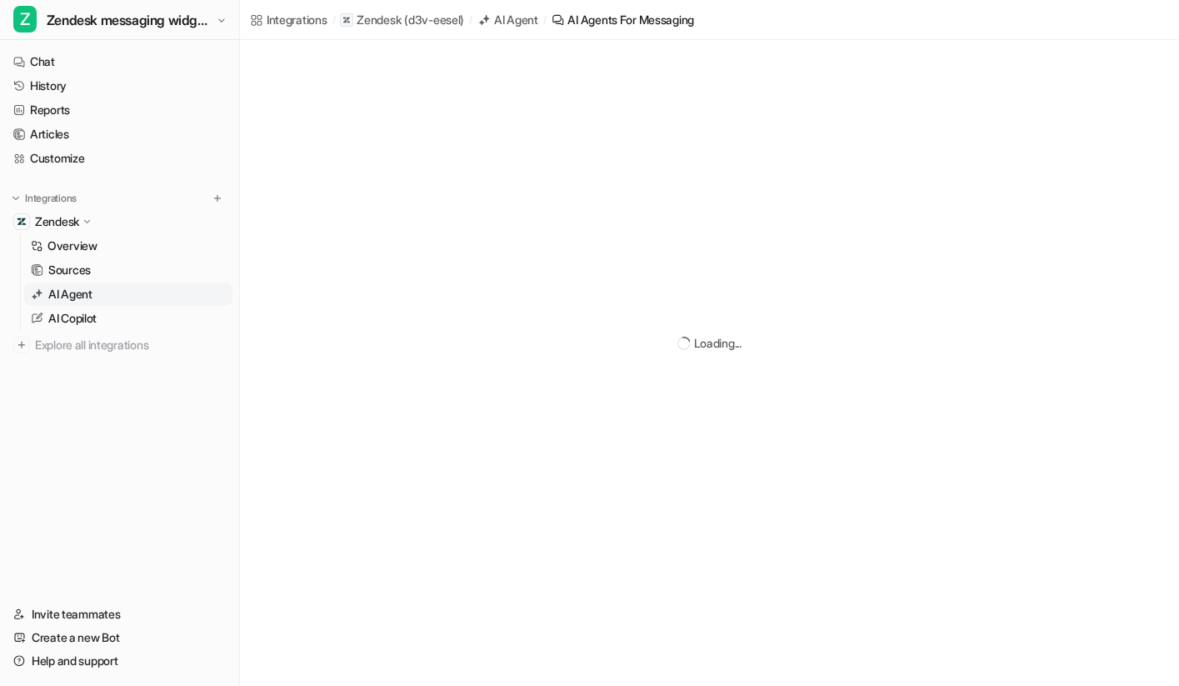
scroll to position [227, 0]
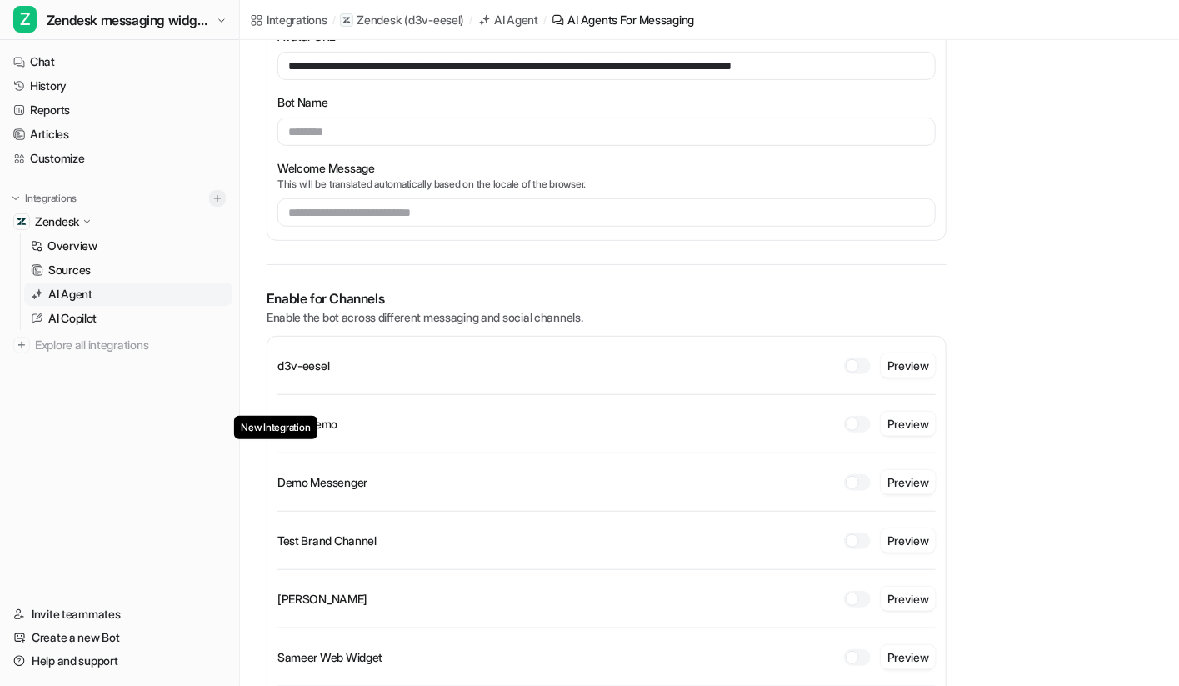
click at [214, 199] on img at bounding box center [218, 199] width 12 height 12
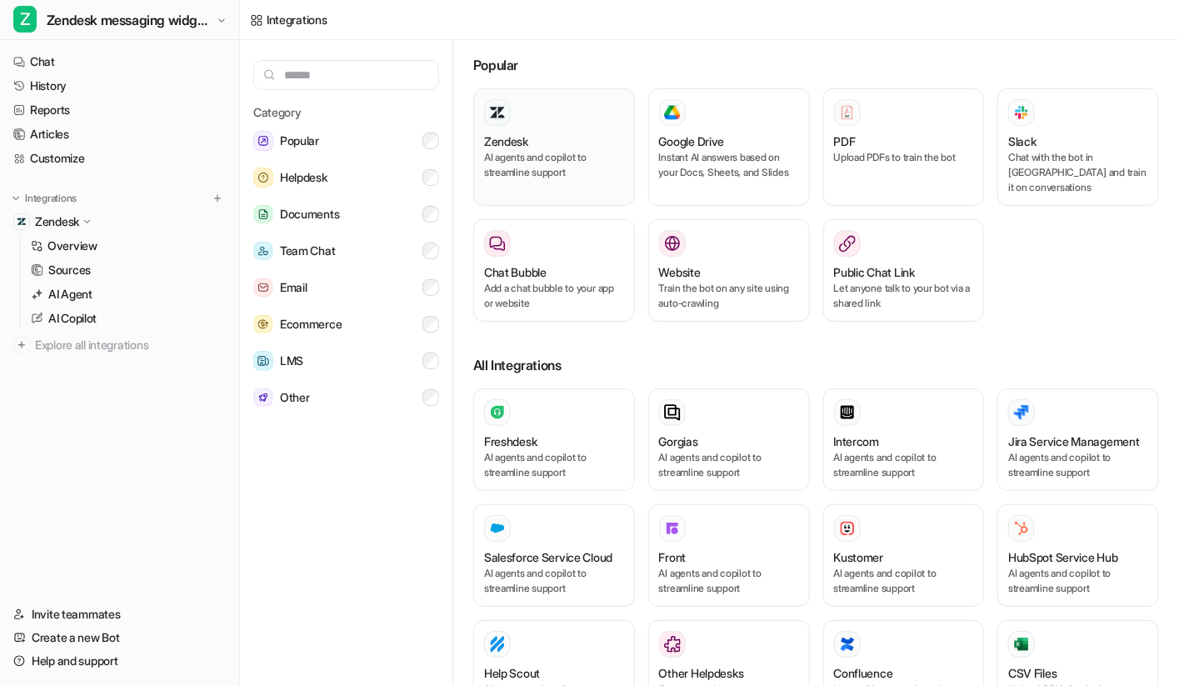
click at [508, 148] on h3 "Zendesk" at bounding box center [506, 142] width 44 height 18
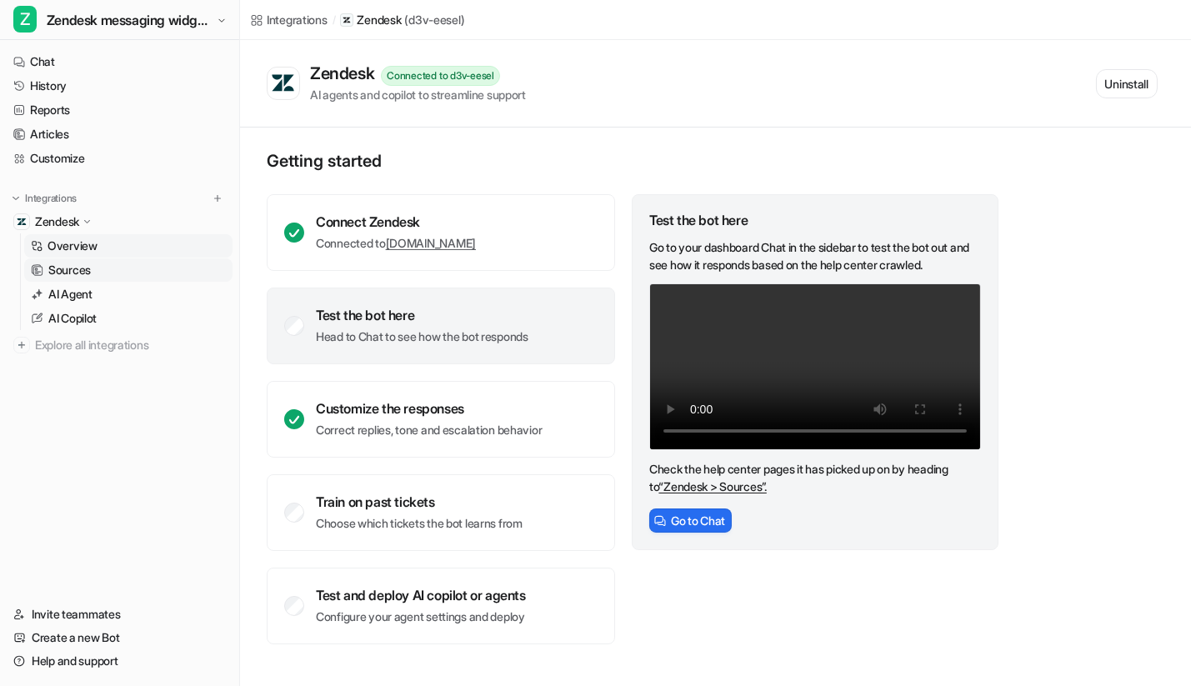
click at [101, 279] on link "Sources" at bounding box center [128, 269] width 208 height 23
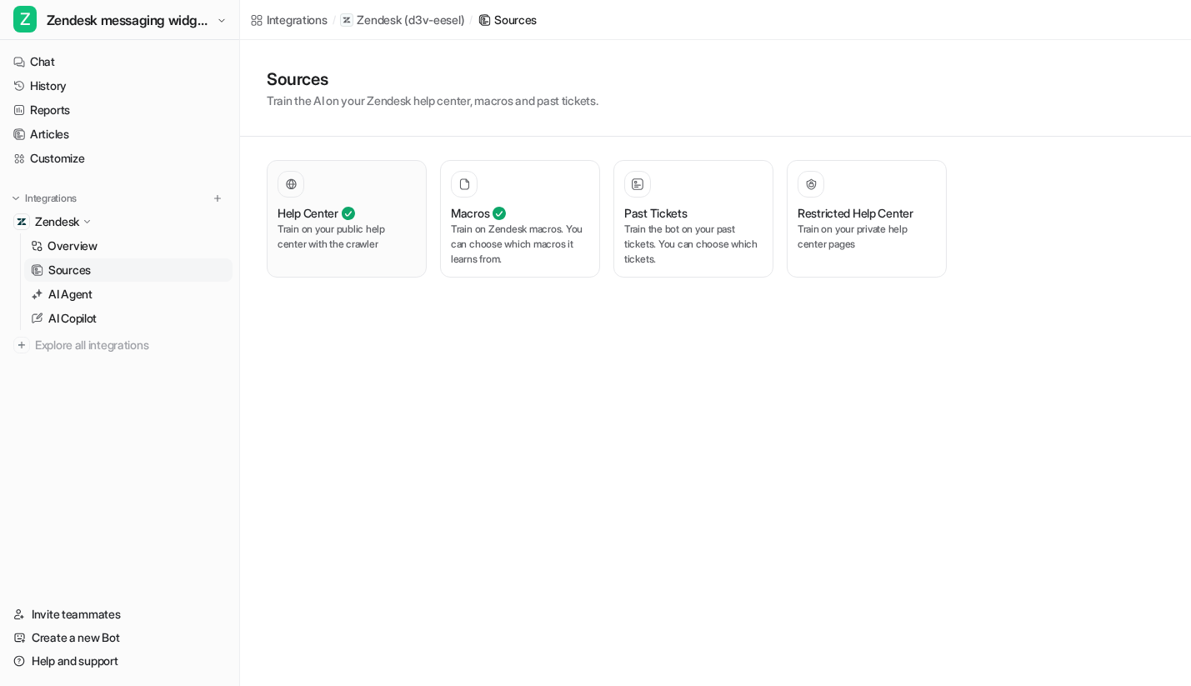
click at [359, 242] on p "Train on your public help center with the crawler" at bounding box center [347, 237] width 138 height 30
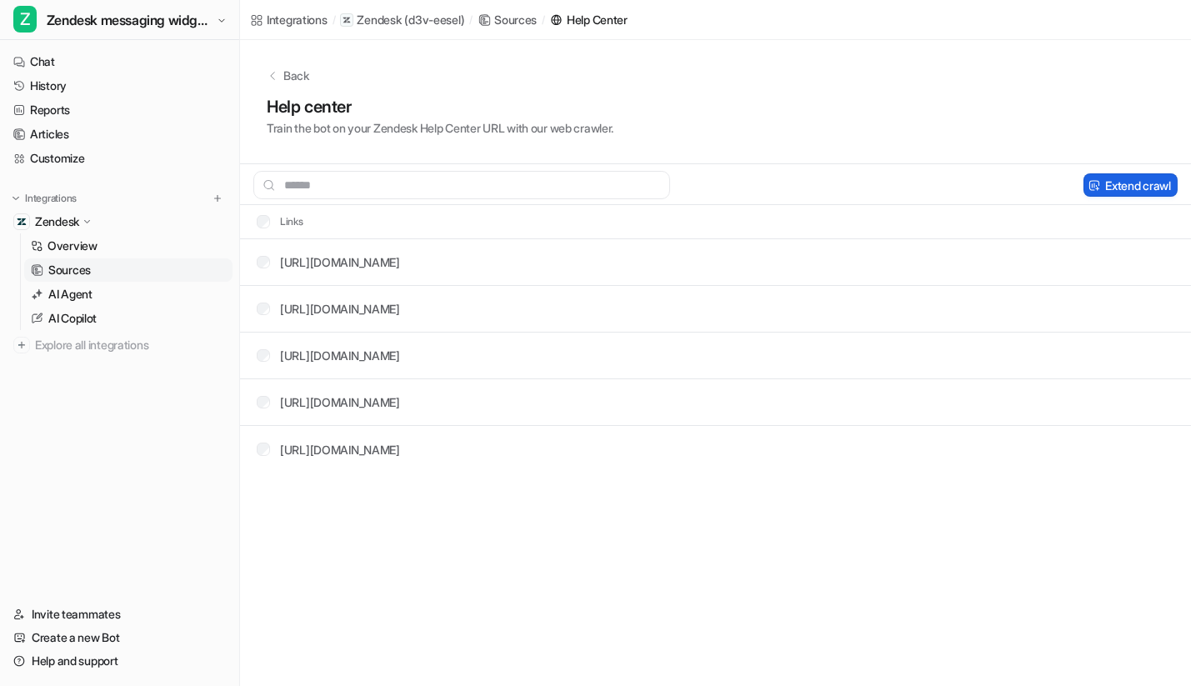
click at [1122, 196] on button "Extend crawl" at bounding box center [1131, 184] width 94 height 23
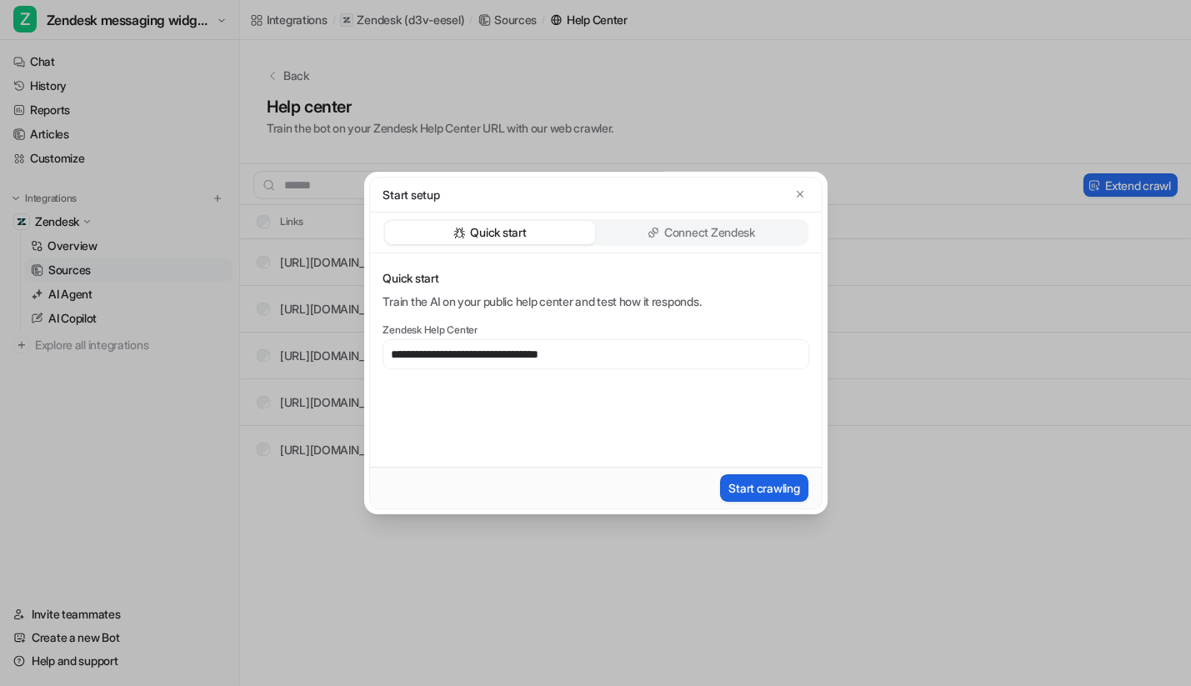
type input "**********"
click at [743, 490] on button "Start crawling" at bounding box center [764, 488] width 88 height 28
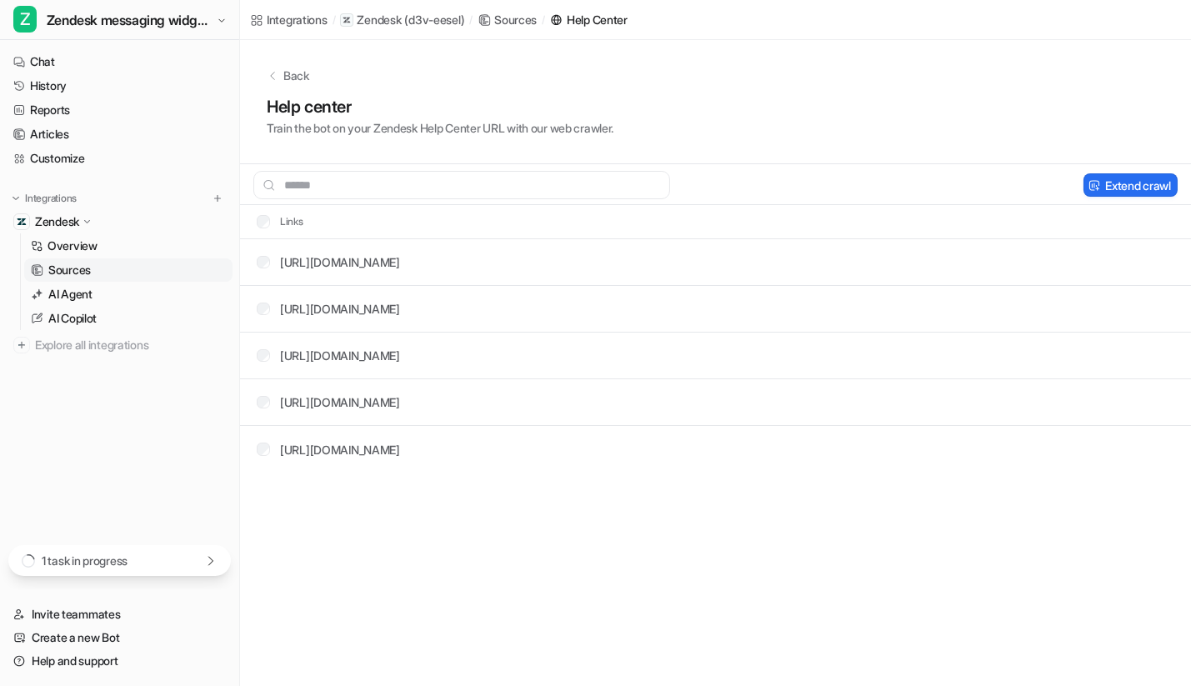
click at [177, 564] on div "1 task in progress" at bounding box center [119, 560] width 223 height 31
click at [386, 592] on div "Integrations / Zendesk ( d3v-eesel ) / Sources / Help Center Back Help center T…" at bounding box center [595, 343] width 1191 height 686
